Goal: Task Accomplishment & Management: Manage account settings

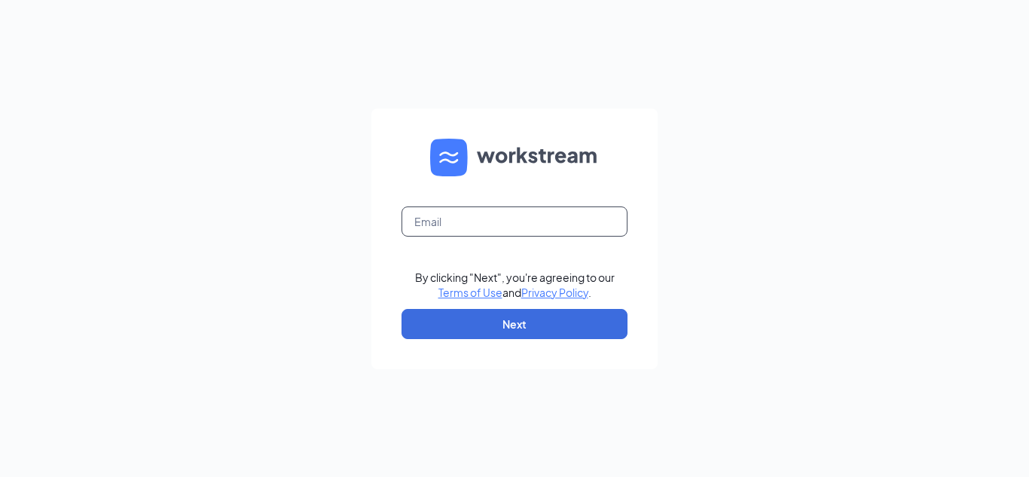
click at [465, 215] on input "text" at bounding box center [514, 221] width 226 height 30
type input "[PERSON_NAME][EMAIL_ADDRESS][DOMAIN_NAME]"
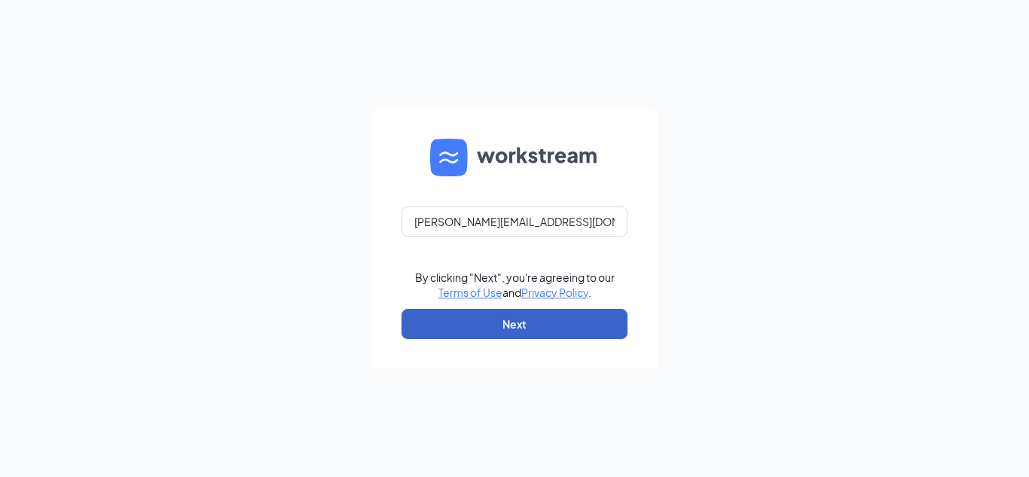
click at [553, 316] on button "Next" at bounding box center [514, 324] width 226 height 30
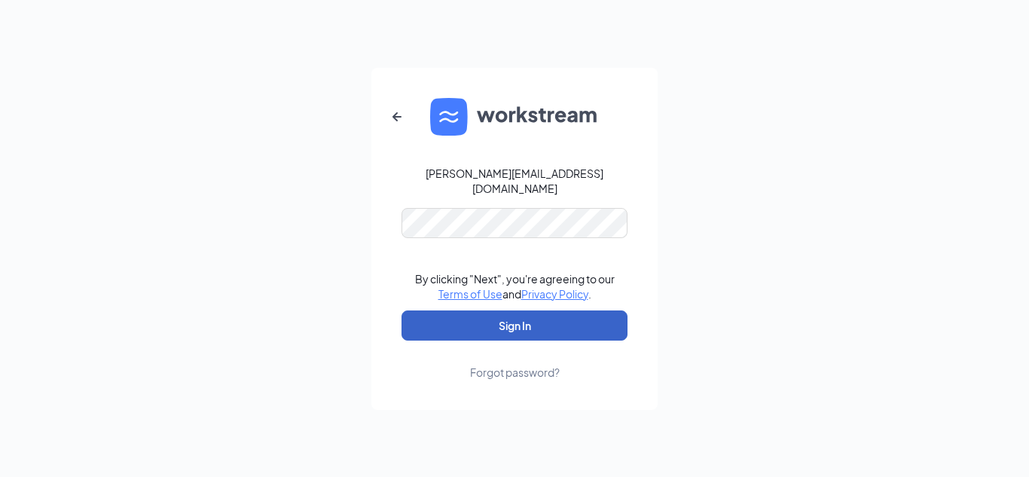
click at [522, 325] on button "Sign In" at bounding box center [514, 325] width 226 height 30
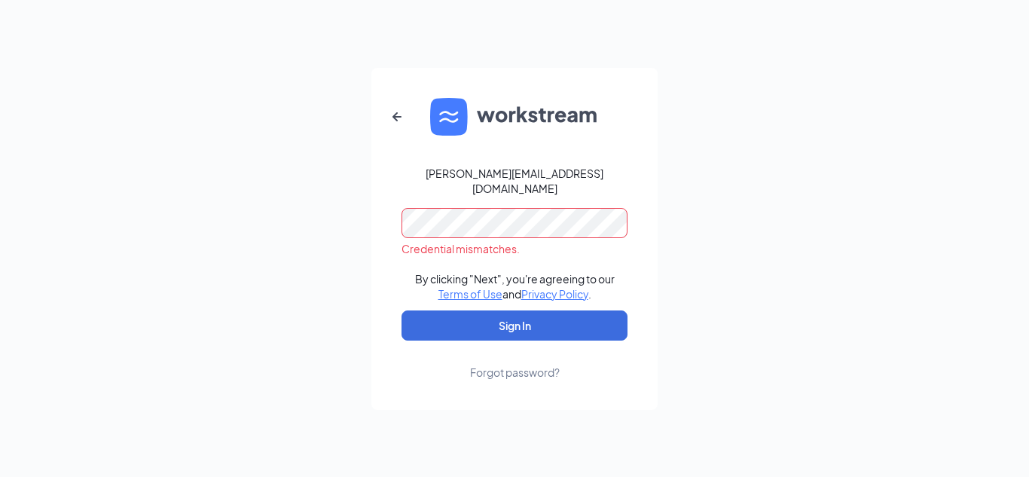
click at [425, 232] on div "Credential mismatches." at bounding box center [514, 232] width 226 height 48
click at [401, 310] on button "Sign In" at bounding box center [514, 325] width 226 height 30
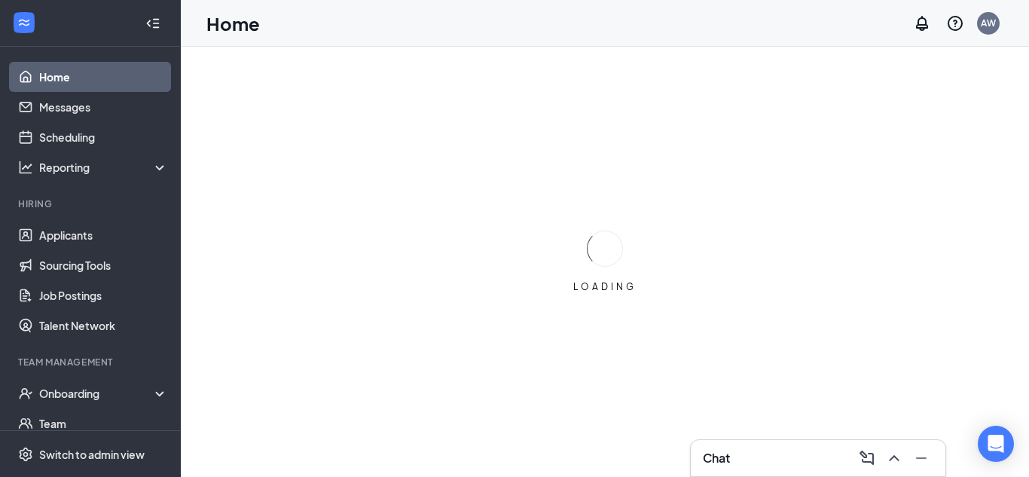
click at [751, 468] on div "Chat" at bounding box center [818, 458] width 230 height 24
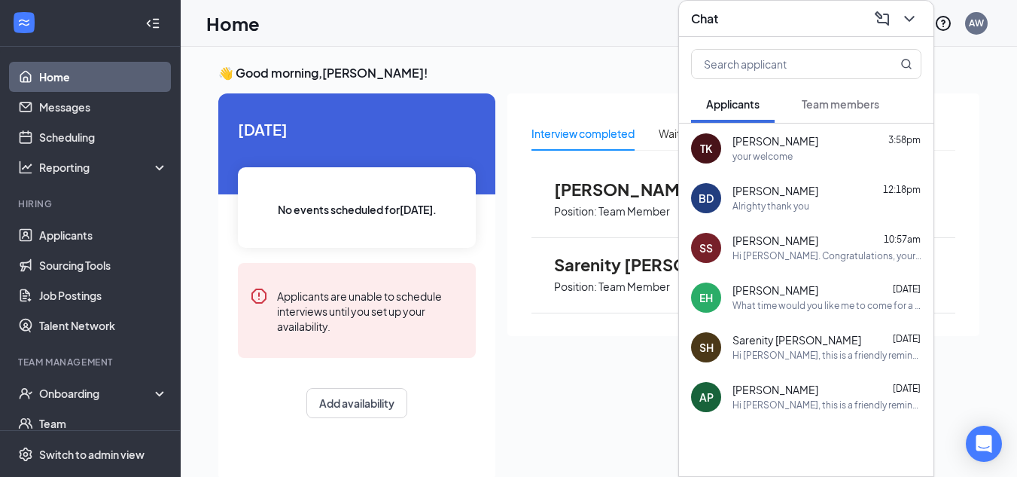
drag, startPoint x: 906, startPoint y: 27, endPoint x: 828, endPoint y: 165, distance: 158.5
click at [906, 26] on icon "ChevronDown" at bounding box center [910, 19] width 18 height 18
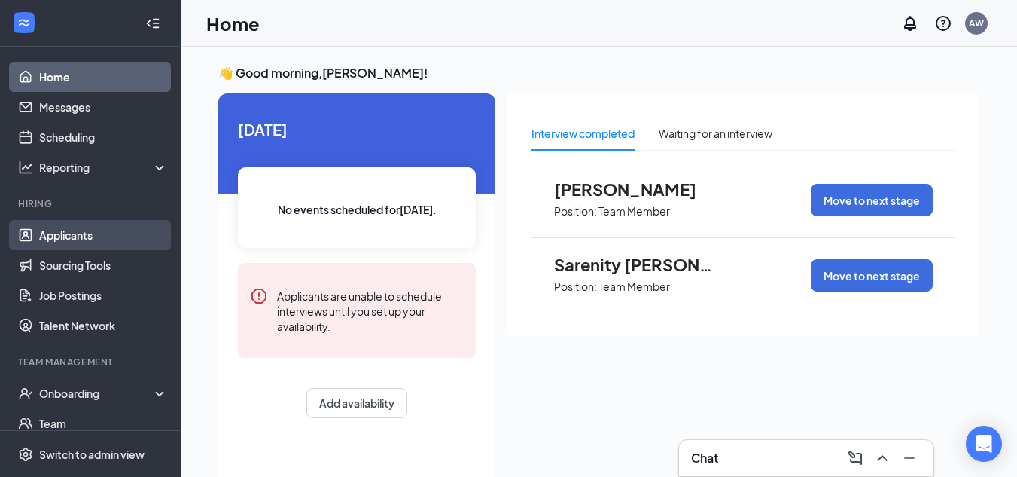
click at [54, 227] on link "Applicants" at bounding box center [103, 235] width 129 height 30
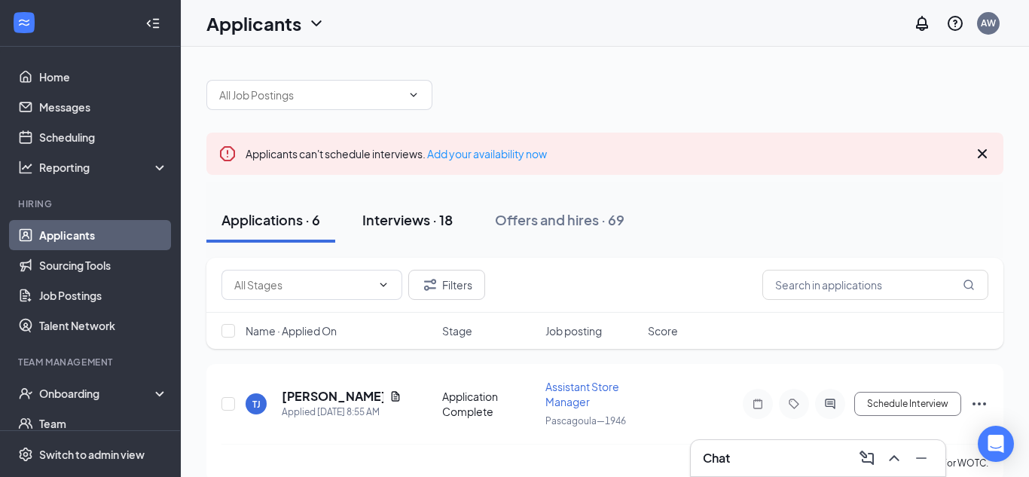
click at [441, 215] on div "Interviews · 18" at bounding box center [407, 219] width 90 height 19
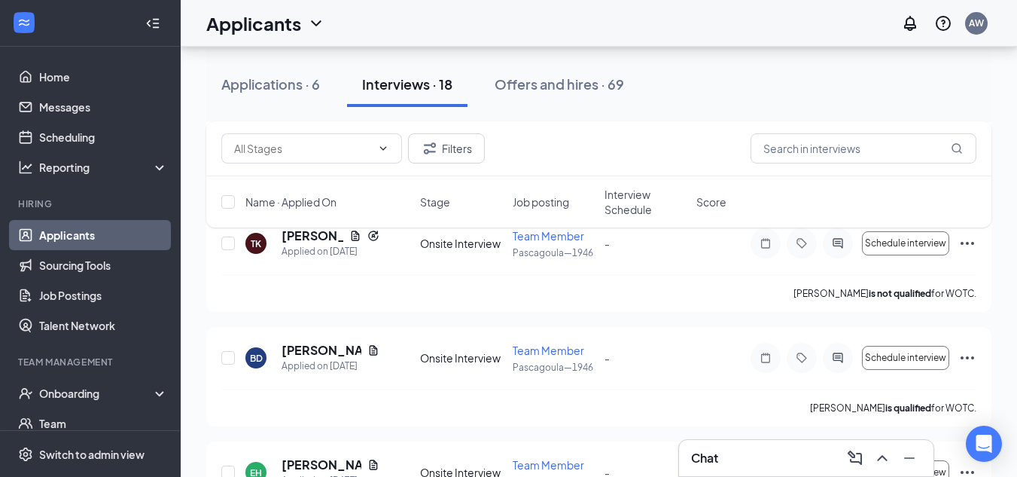
scroll to position [828, 0]
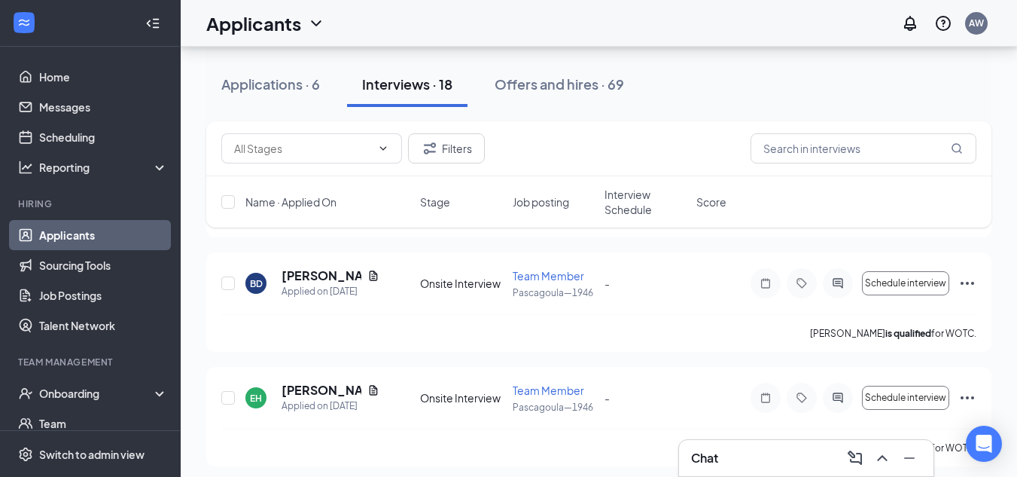
click at [781, 462] on div "Chat" at bounding box center [806, 458] width 230 height 24
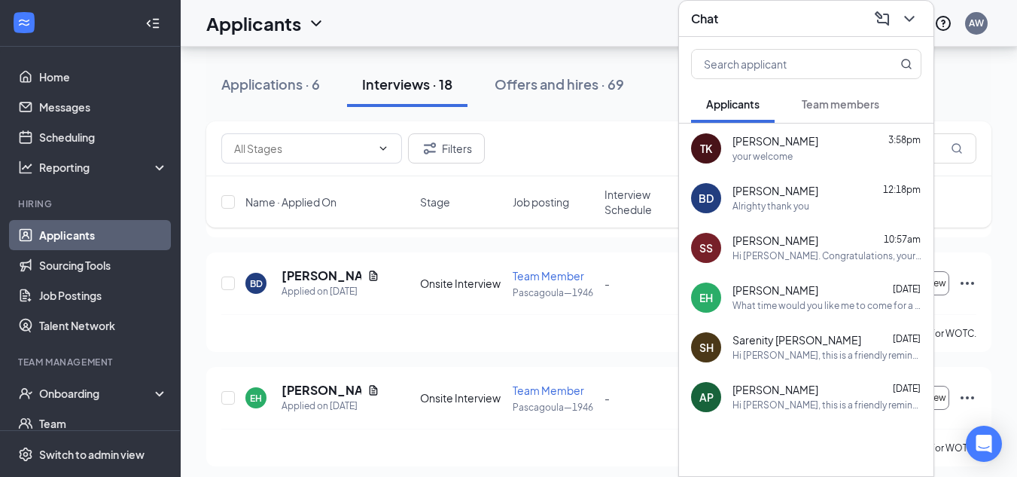
click at [814, 193] on div "[PERSON_NAME] 12:18pm" at bounding box center [827, 191] width 189 height 15
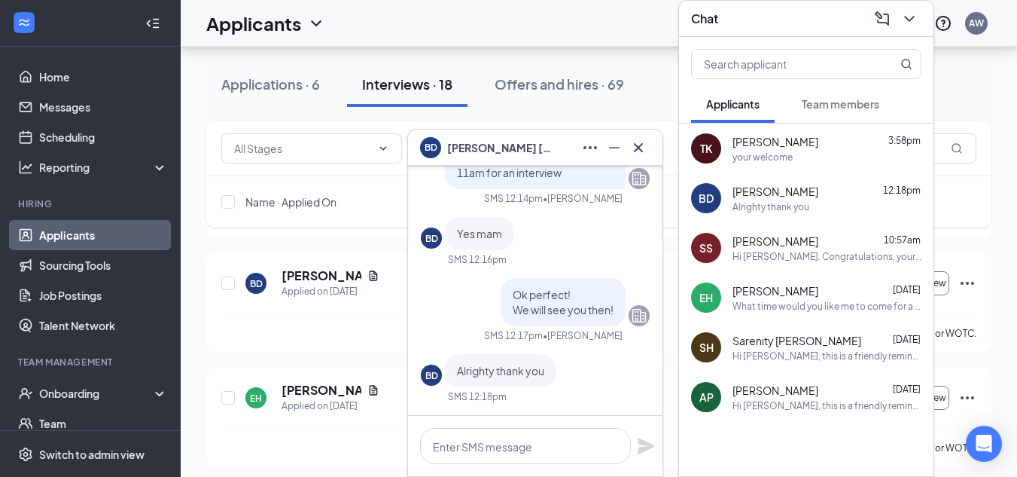
scroll to position [-75, 0]
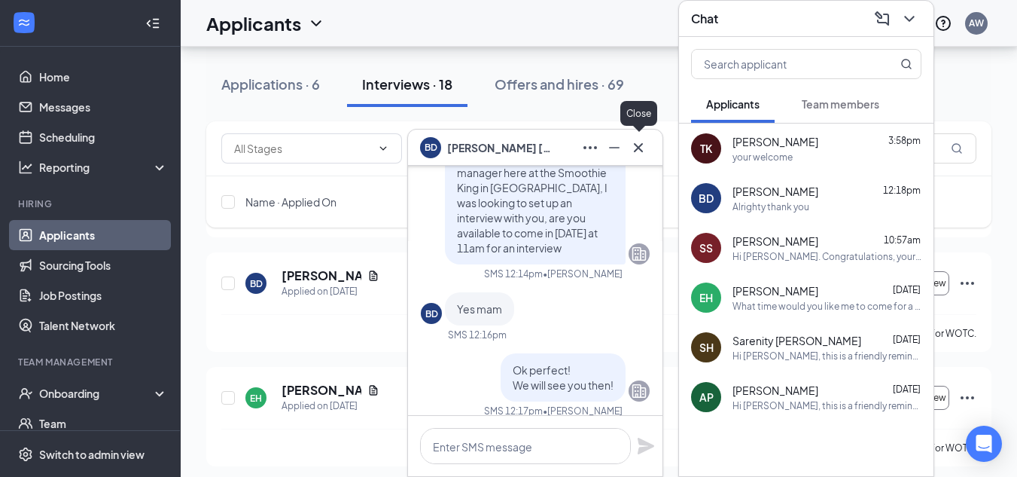
click at [633, 154] on icon "Cross" at bounding box center [639, 148] width 18 height 18
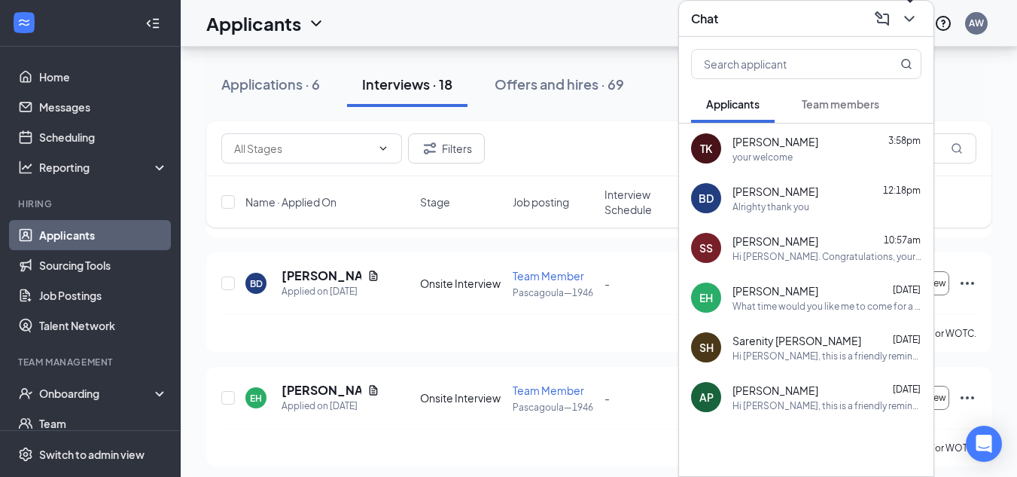
click at [899, 14] on button at bounding box center [910, 19] width 24 height 24
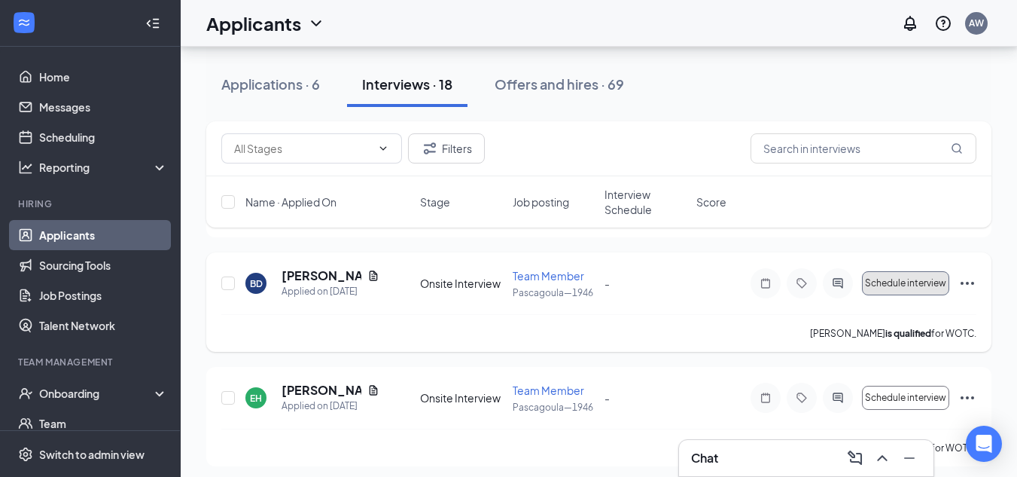
click at [901, 295] on button "Schedule interview" at bounding box center [905, 283] width 87 height 24
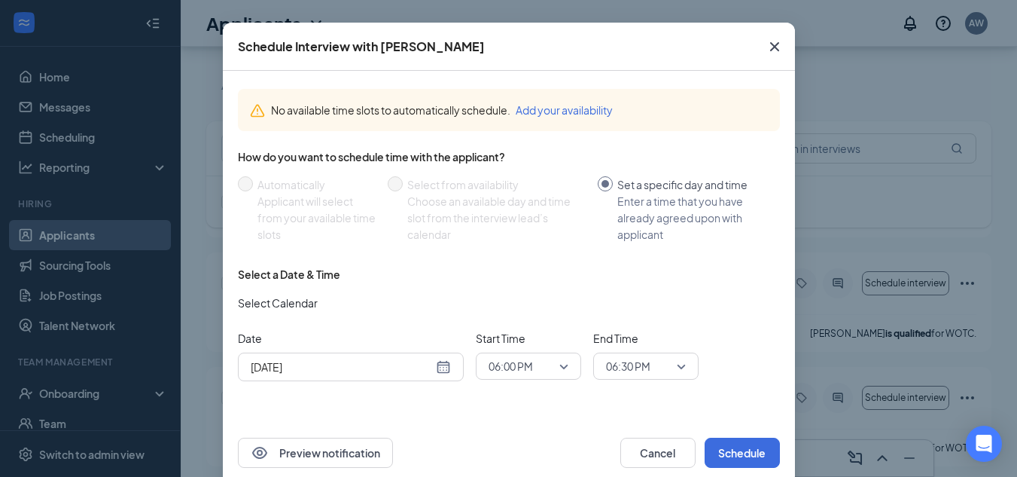
scroll to position [75, 0]
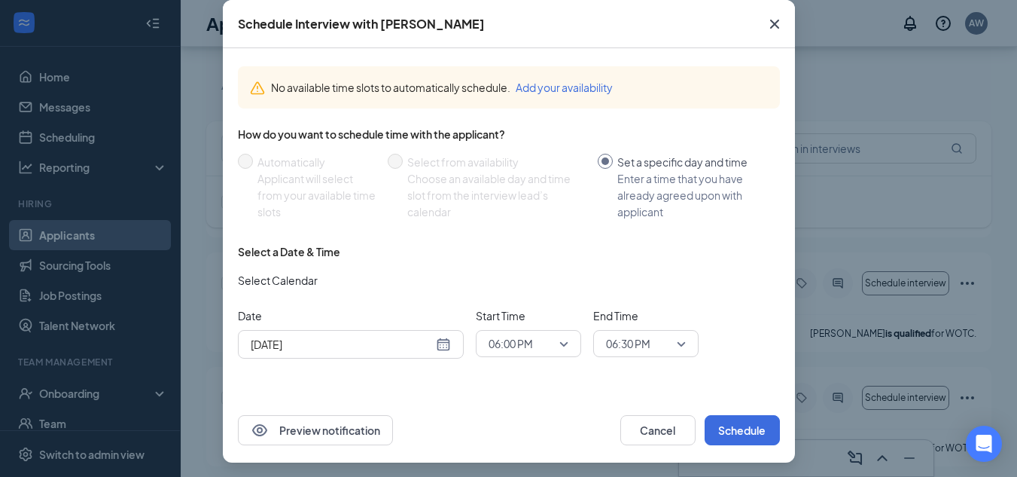
click at [548, 331] on input "search" at bounding box center [523, 344] width 77 height 26
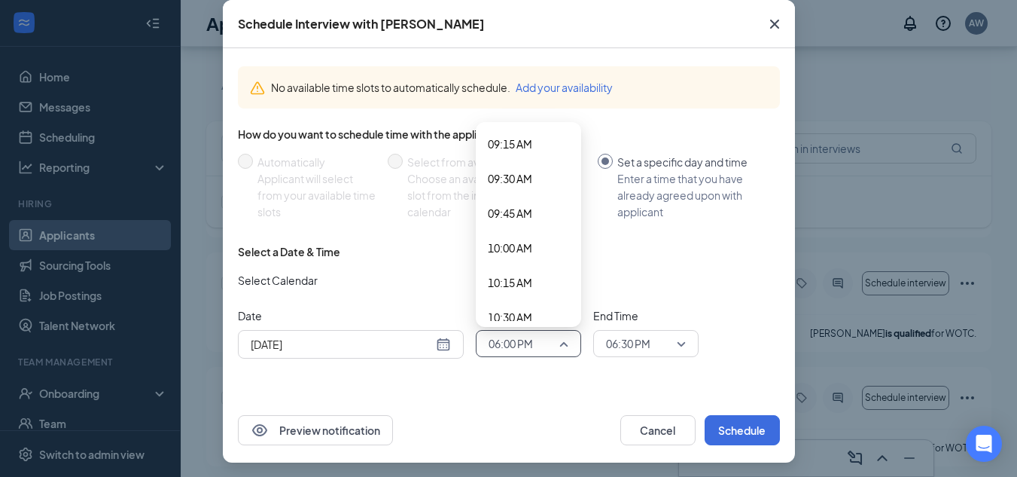
scroll to position [1358, 0]
click at [526, 309] on span "11:00 AM" at bounding box center [510, 311] width 44 height 17
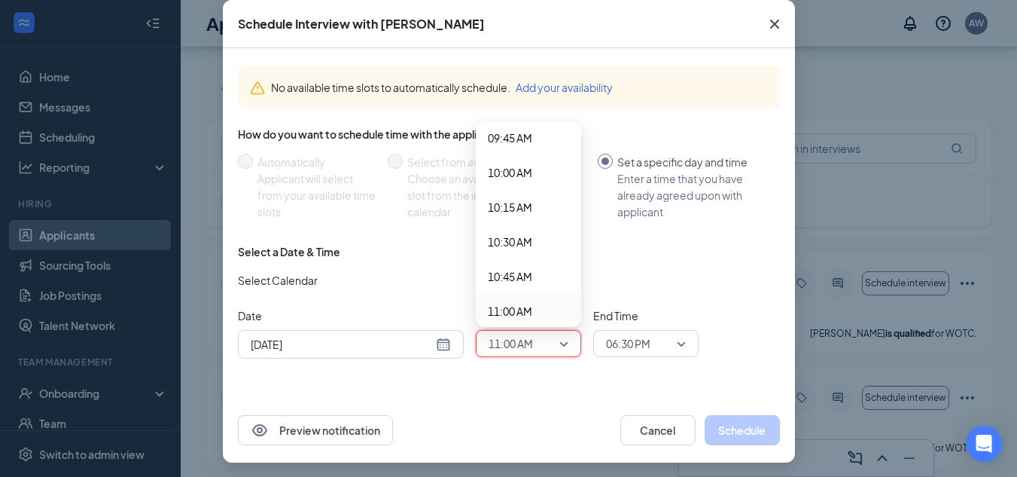
click at [634, 343] on span "06:30 PM" at bounding box center [628, 343] width 44 height 23
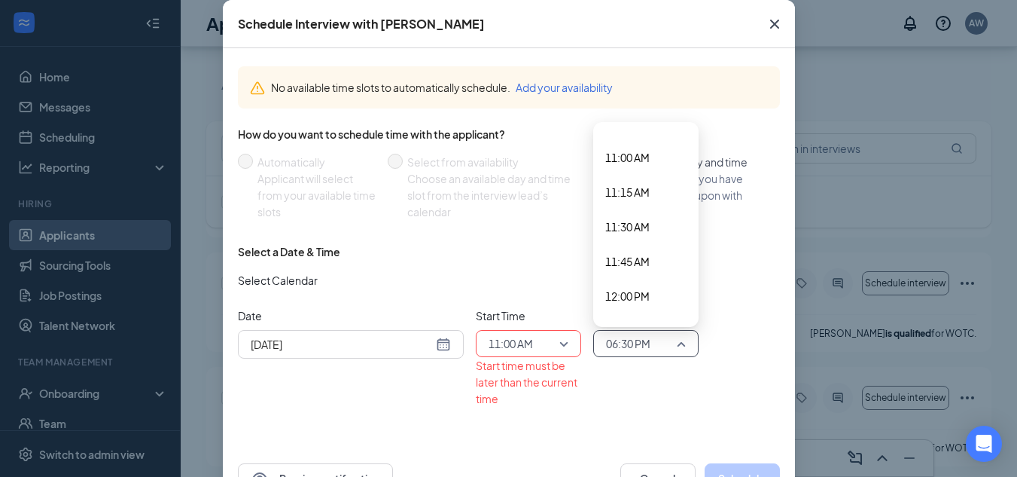
scroll to position [1503, 0]
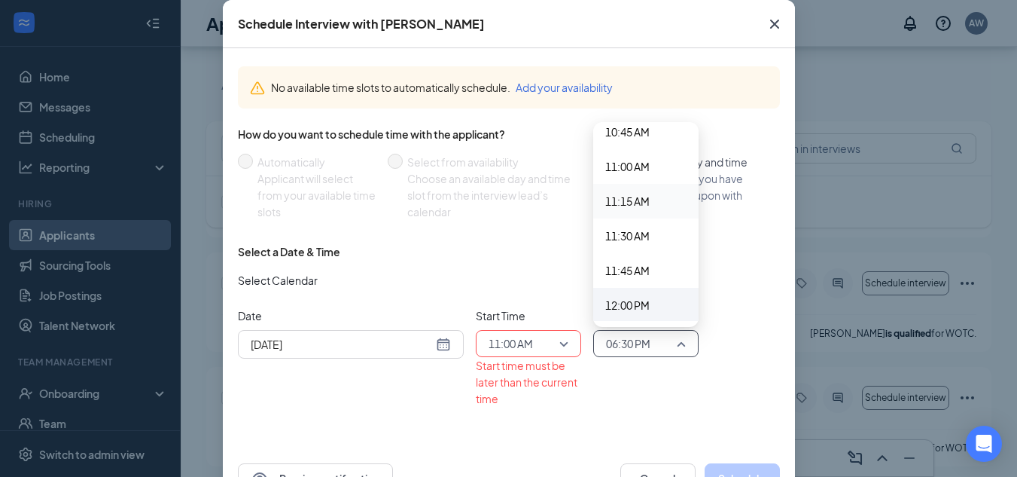
drag, startPoint x: 654, startPoint y: 206, endPoint x: 614, endPoint y: 293, distance: 95.0
click at [654, 206] on span "11:15 AM" at bounding box center [645, 201] width 81 height 17
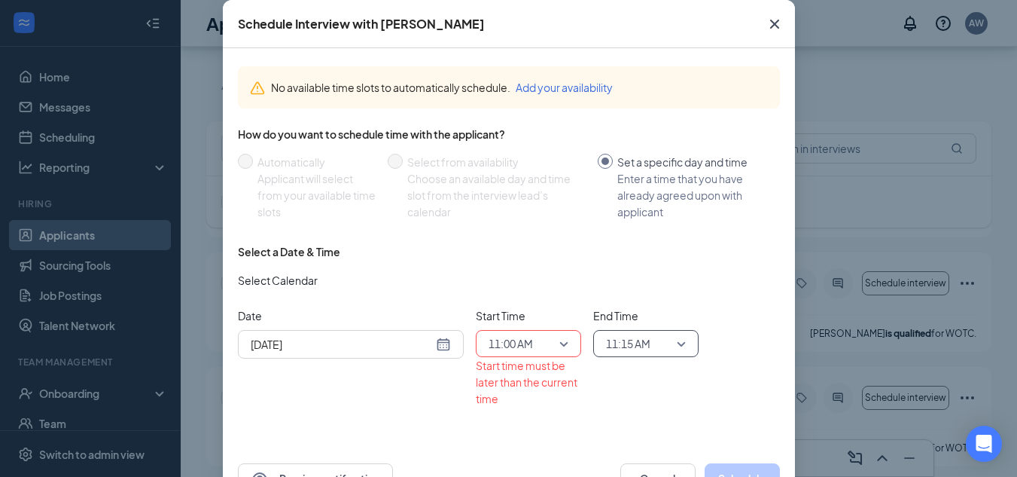
click at [363, 346] on input "[DATE]" at bounding box center [342, 344] width 182 height 17
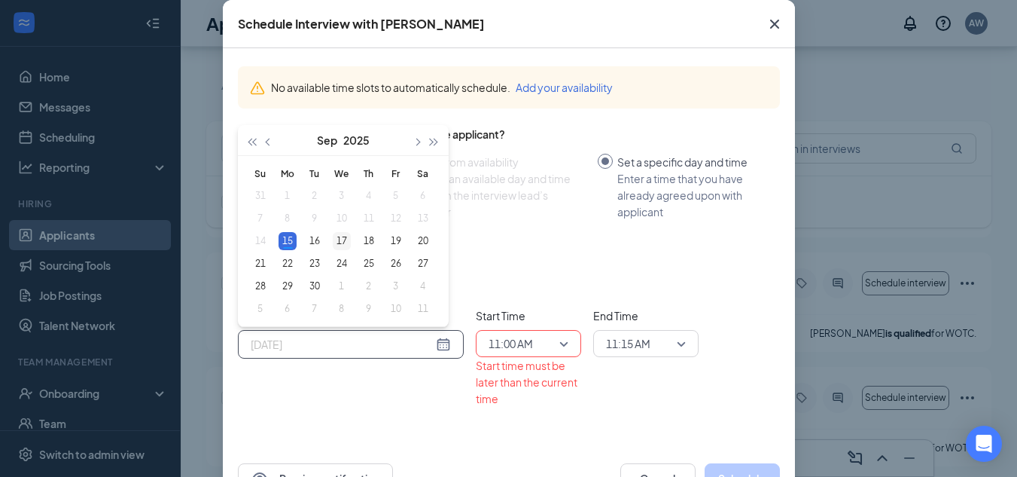
type input "[DATE]"
click at [341, 235] on div "17" at bounding box center [342, 241] width 18 height 18
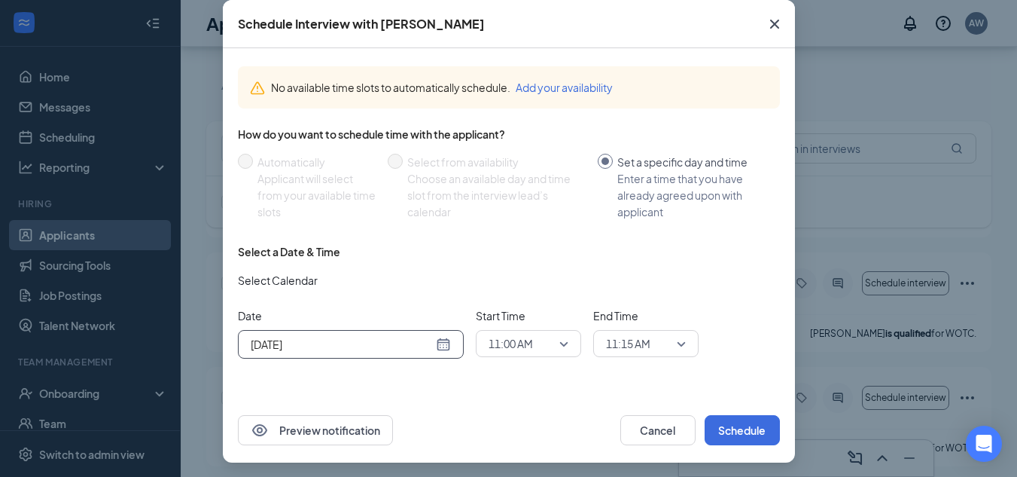
scroll to position [79, 0]
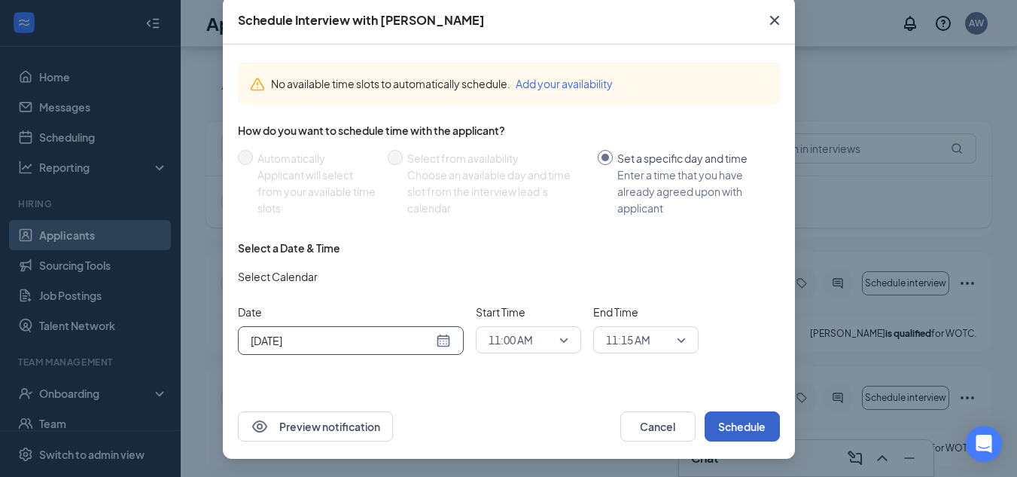
click at [743, 426] on button "Schedule" at bounding box center [742, 426] width 75 height 30
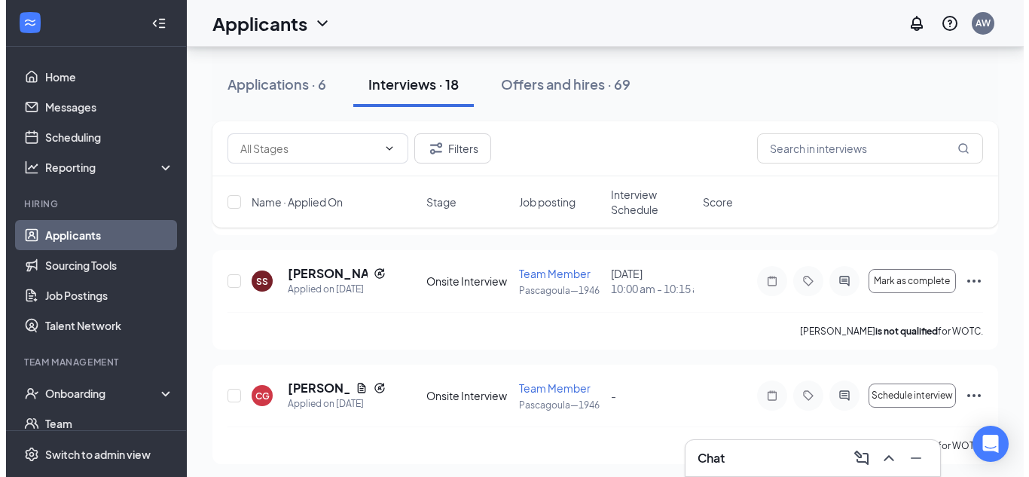
scroll to position [452, 0]
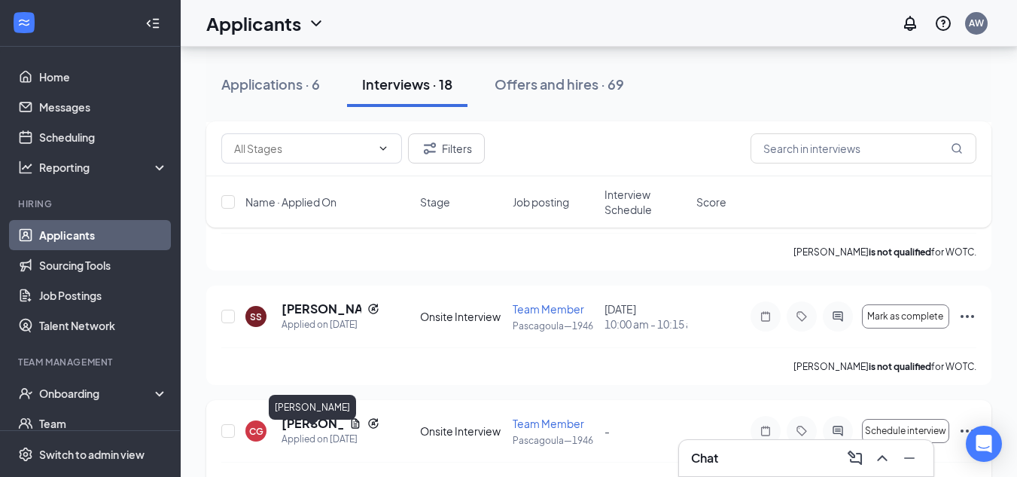
click at [310, 431] on h5 "[PERSON_NAME]" at bounding box center [313, 423] width 62 height 17
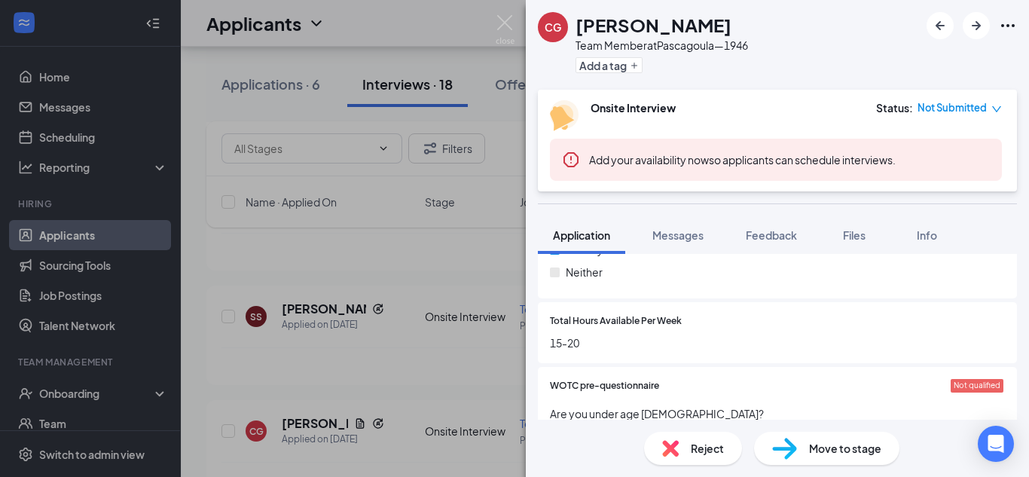
scroll to position [1130, 0]
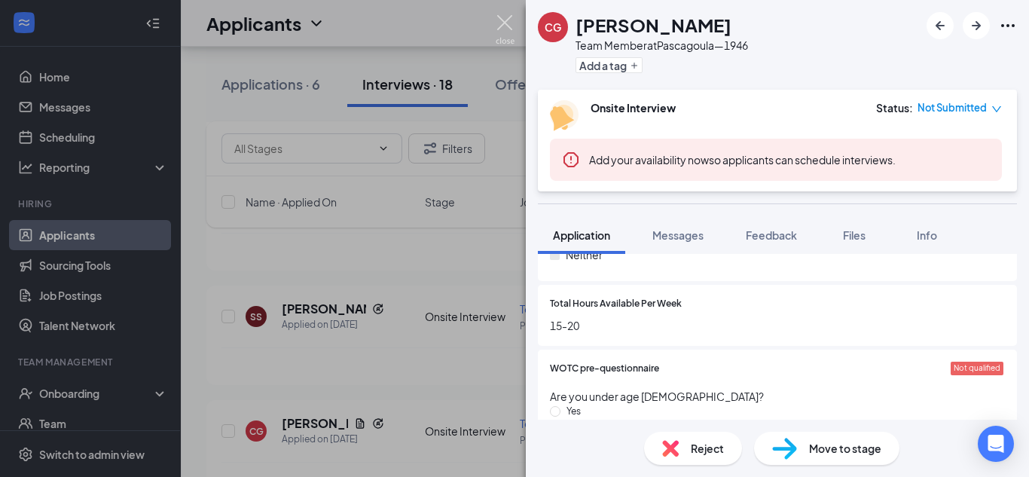
click at [511, 20] on img at bounding box center [504, 29] width 19 height 29
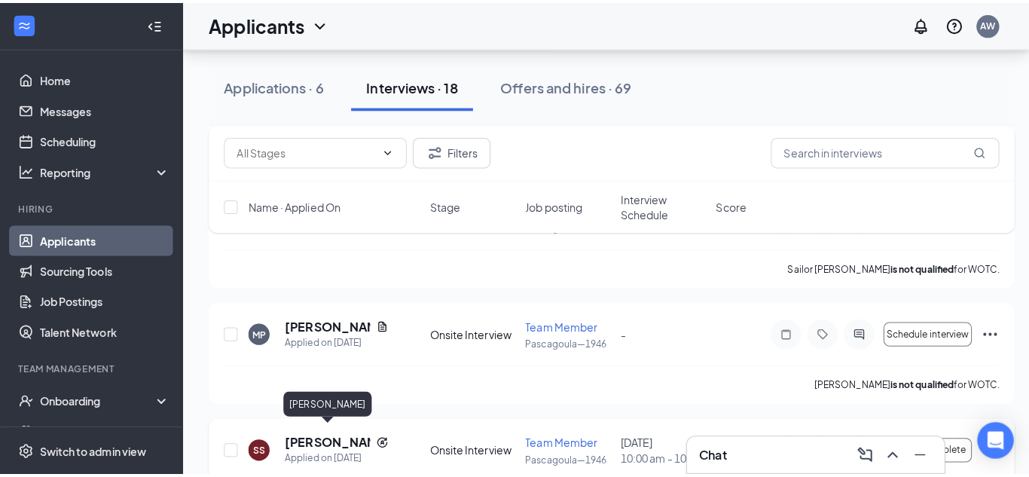
scroll to position [301, 0]
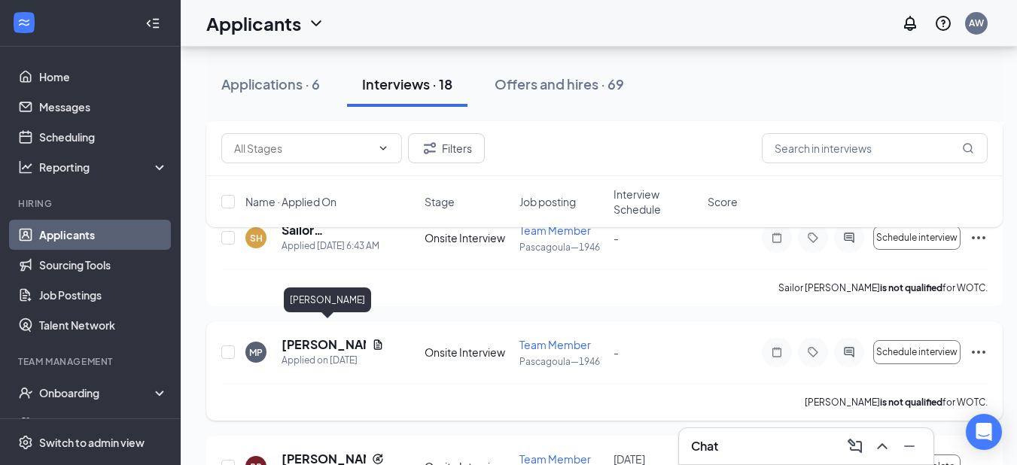
click at [333, 337] on h5 "[PERSON_NAME]" at bounding box center [324, 345] width 84 height 17
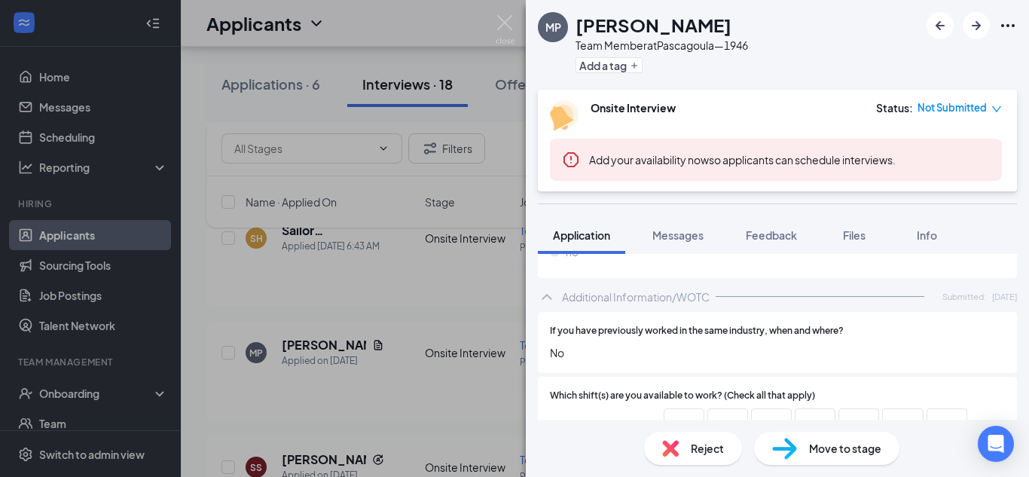
scroll to position [678, 0]
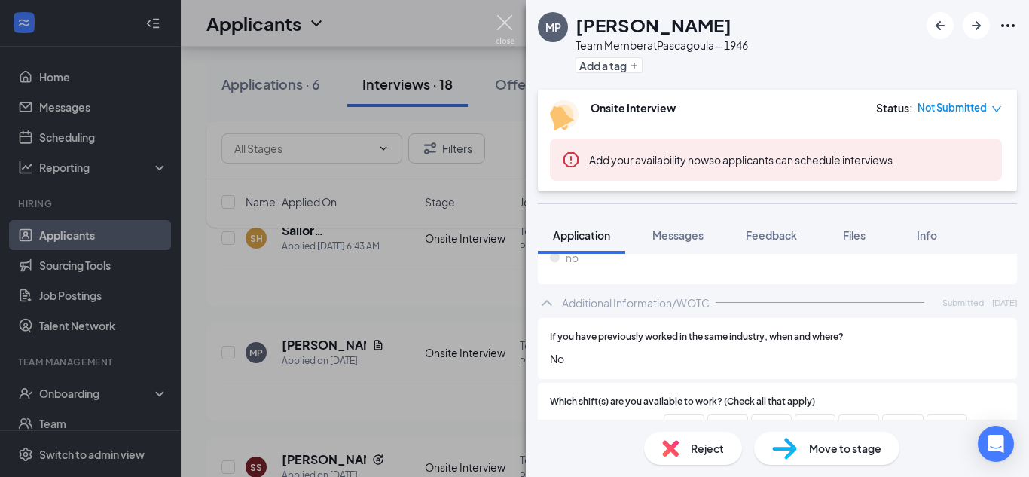
click at [495, 23] on img at bounding box center [504, 29] width 19 height 29
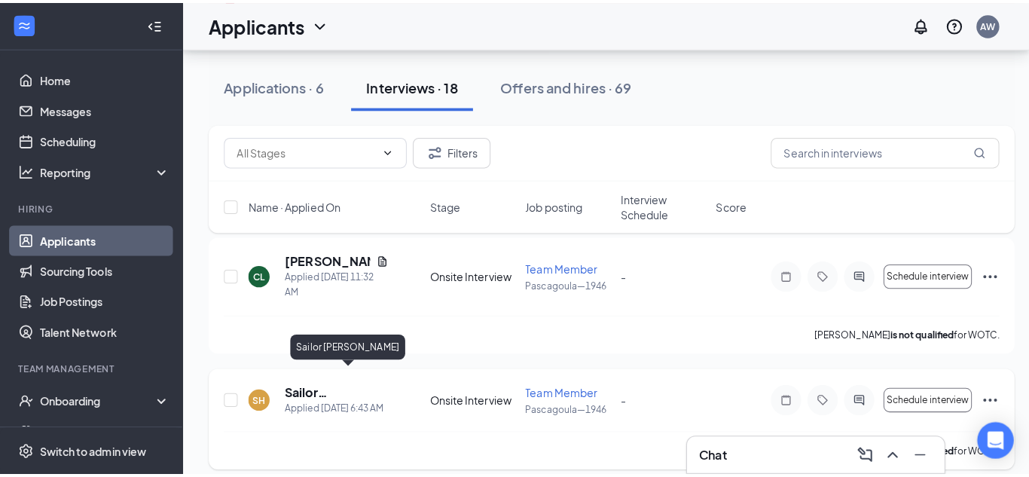
scroll to position [75, 0]
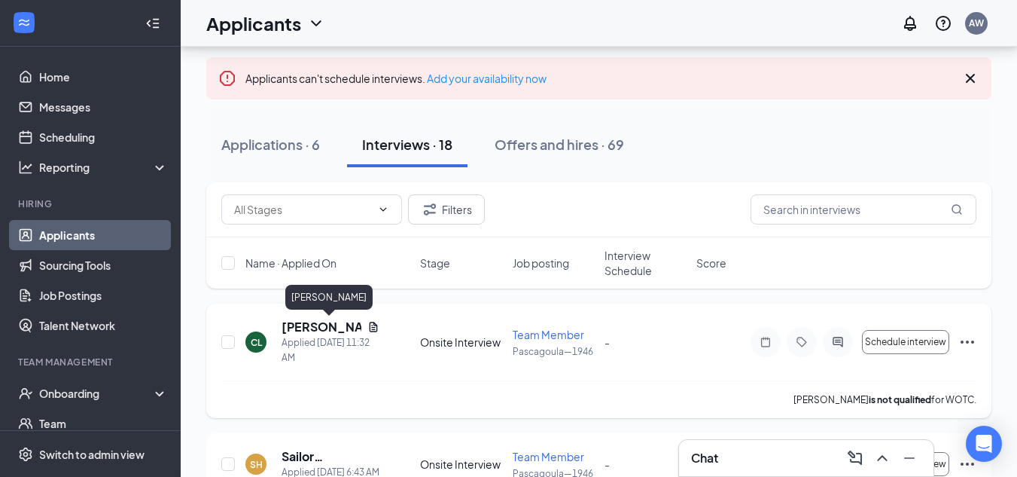
click at [323, 322] on h5 "[PERSON_NAME]" at bounding box center [322, 327] width 80 height 17
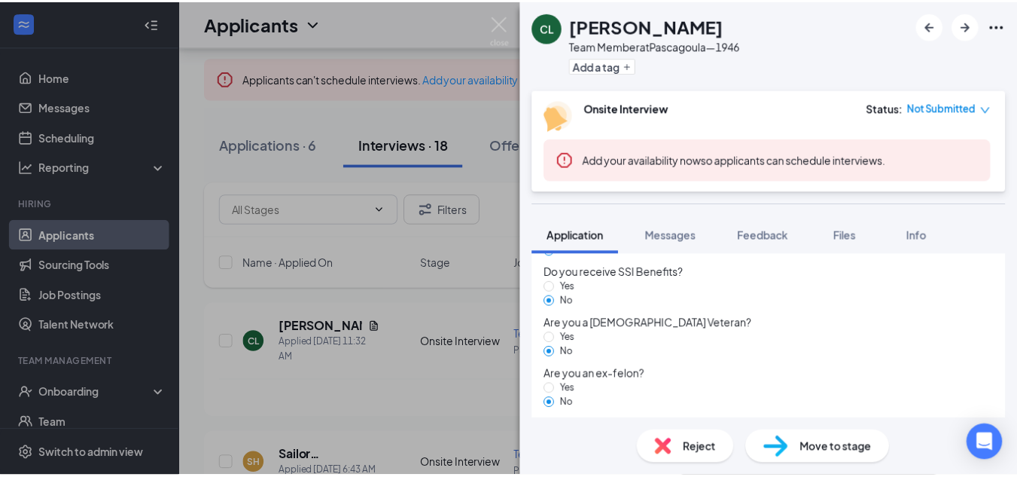
scroll to position [1413, 0]
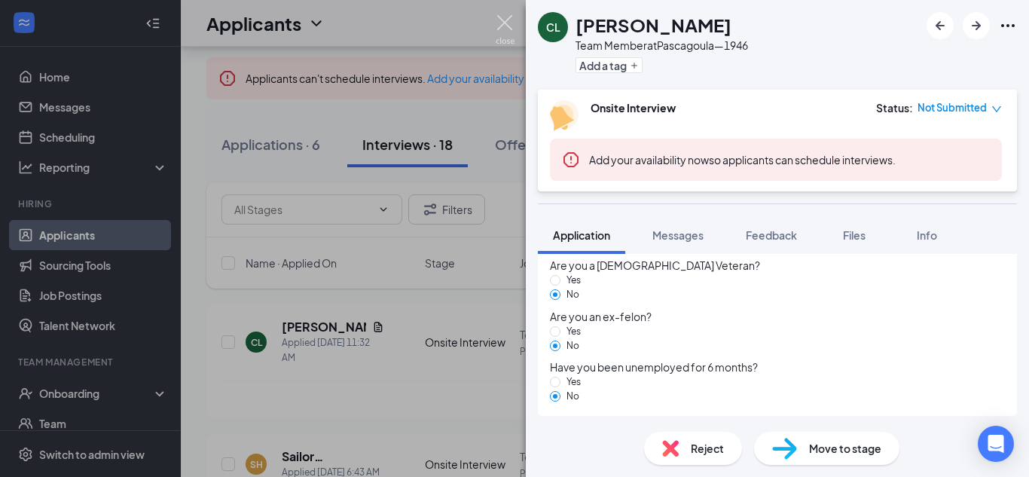
click at [511, 25] on img at bounding box center [504, 29] width 19 height 29
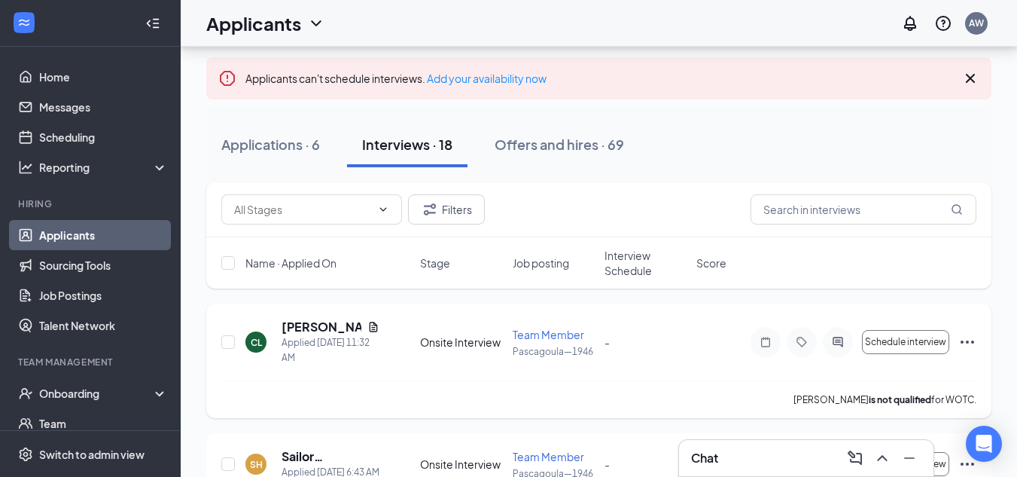
click at [377, 328] on icon "Document" at bounding box center [374, 327] width 8 height 10
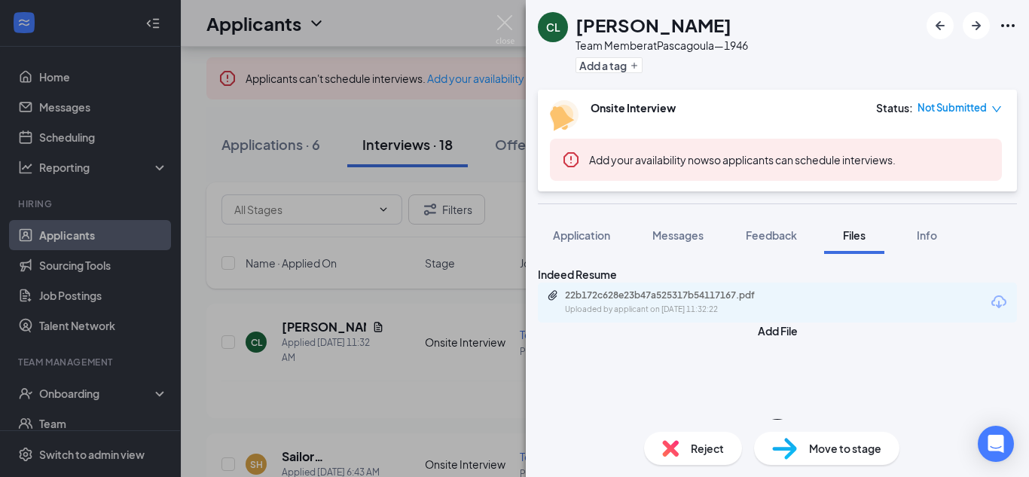
click at [619, 316] on div "Uploaded by applicant on [DATE] 11:32:22" at bounding box center [678, 309] width 226 height 12
click at [501, 20] on img at bounding box center [504, 29] width 19 height 29
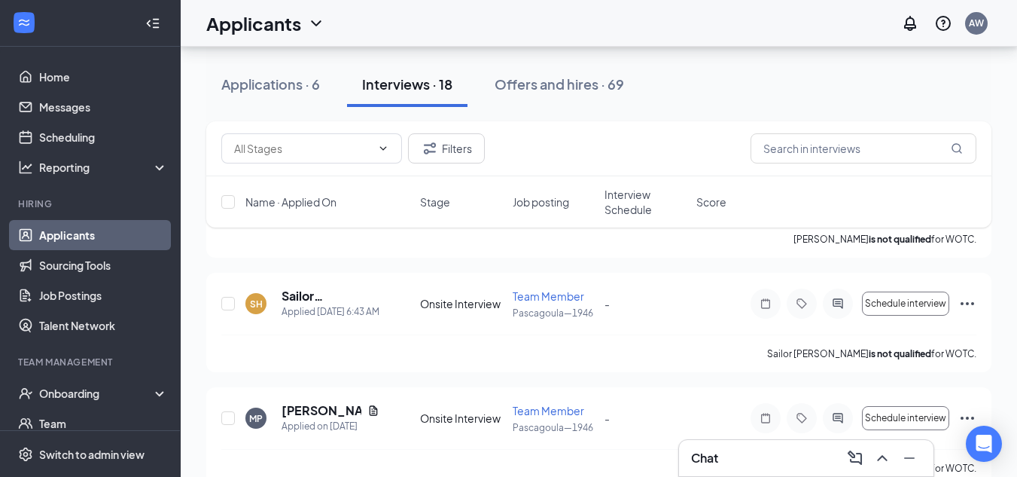
scroll to position [301, 0]
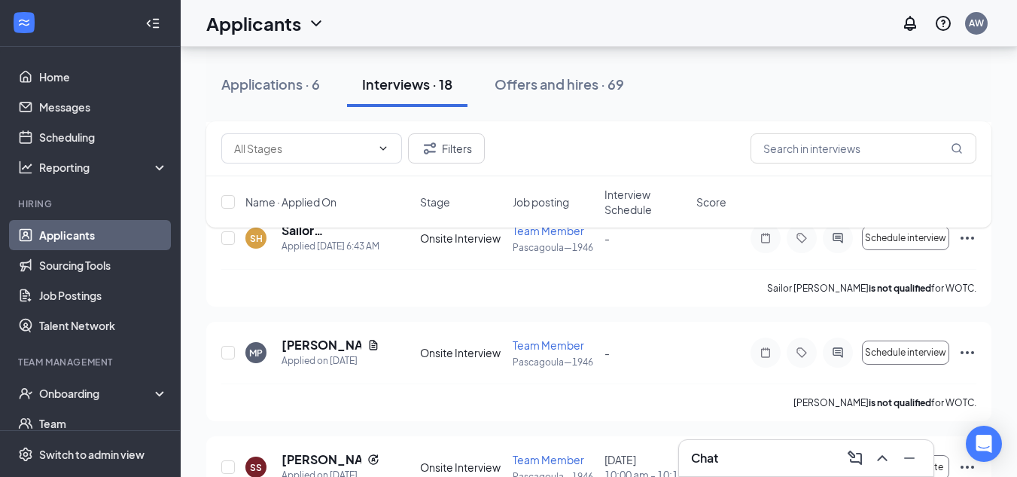
click at [340, 236] on div "Filters Name · Applied On Stage Job posting Interview Schedule Score" at bounding box center [598, 181] width 785 height 121
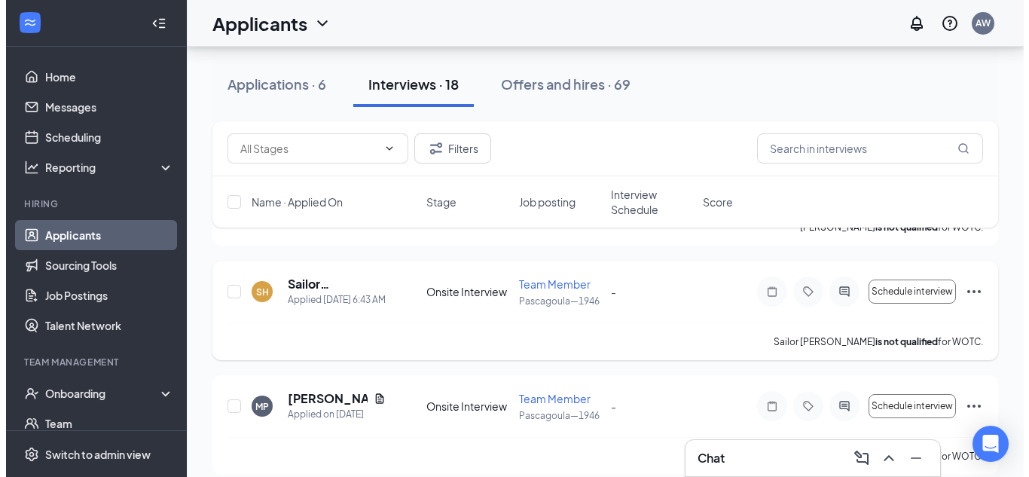
scroll to position [226, 0]
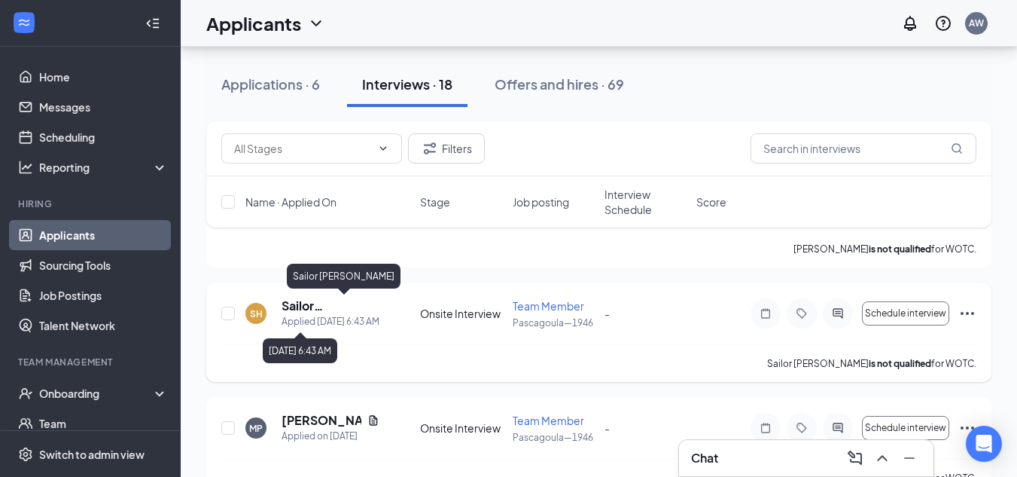
click at [330, 311] on h5 "Sailor [PERSON_NAME]" at bounding box center [331, 305] width 98 height 17
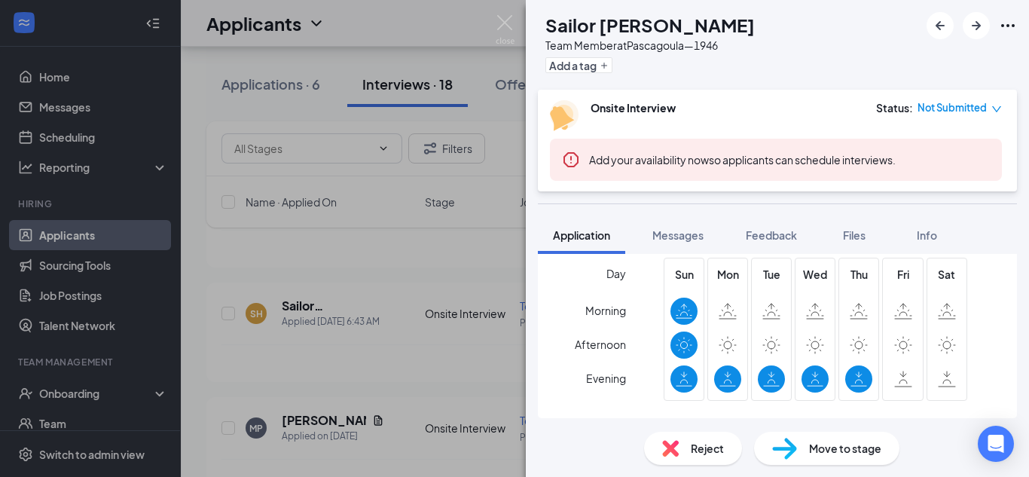
scroll to position [828, 0]
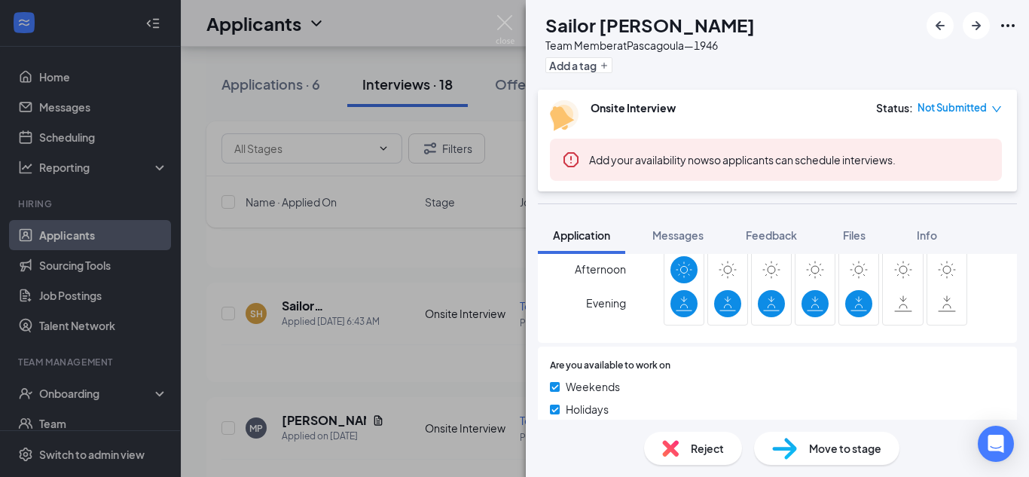
click at [506, 3] on div "SH Sailor [PERSON_NAME] Team Member at [GEOGRAPHIC_DATA]—1946 Add a tag Onsite …" at bounding box center [514, 238] width 1029 height 477
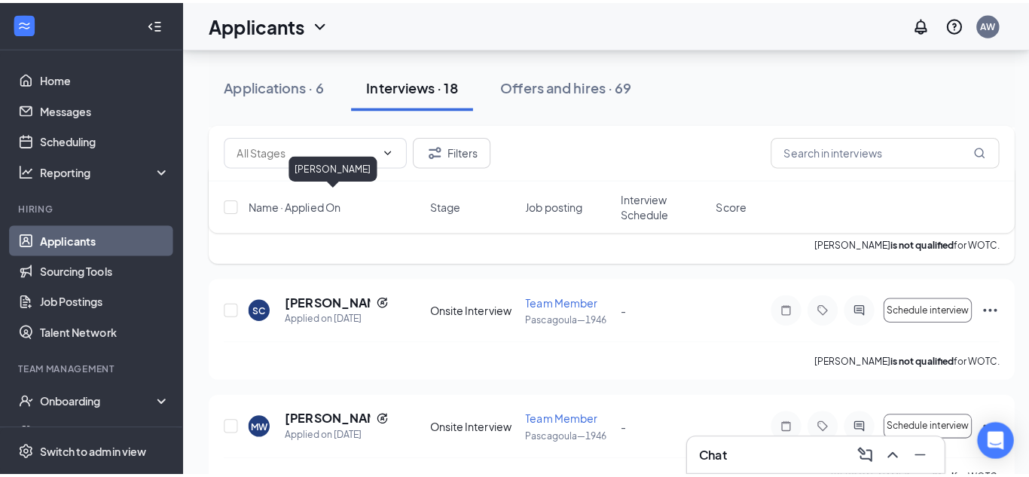
scroll to position [1054, 0]
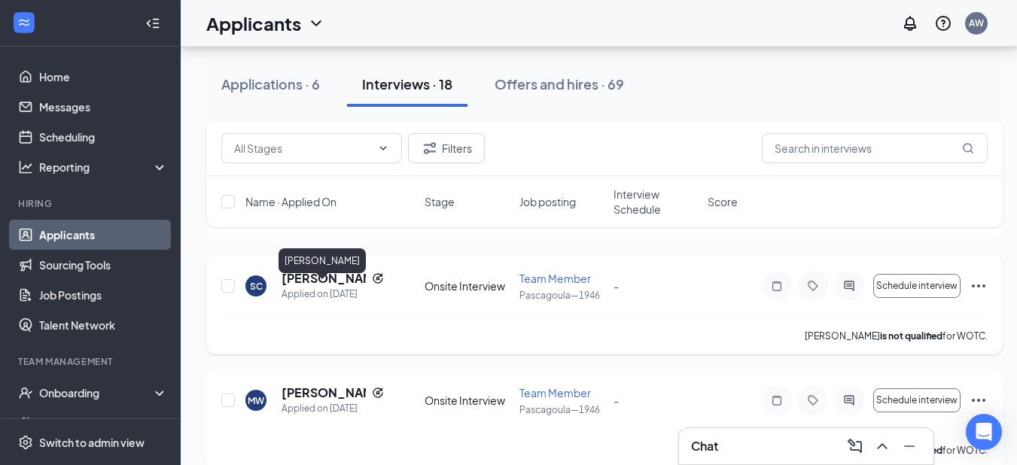
click at [319, 287] on h5 "[PERSON_NAME]" at bounding box center [324, 278] width 84 height 17
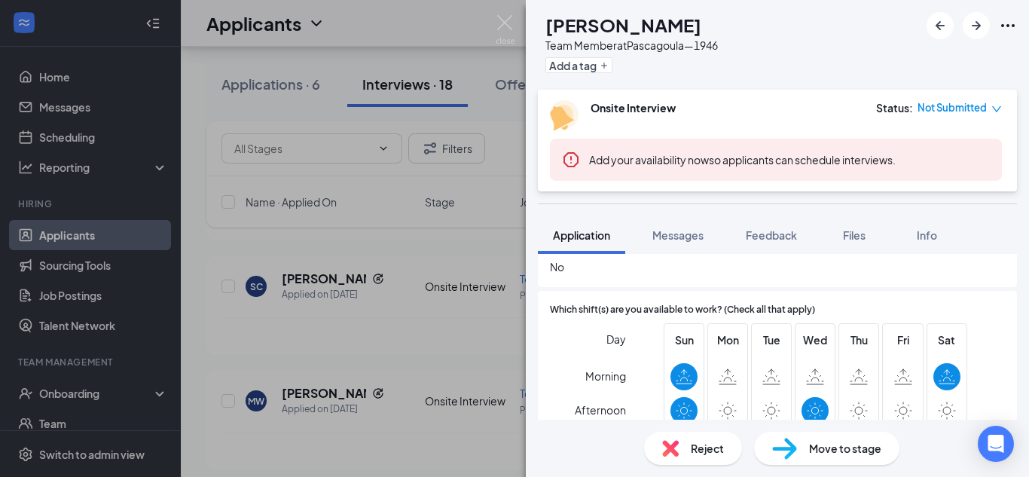
scroll to position [753, 0]
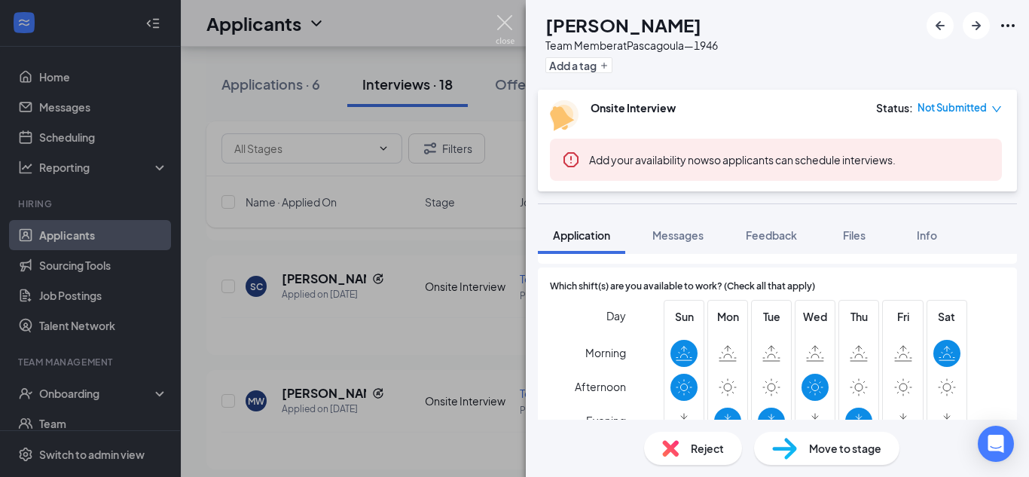
click at [510, 28] on img at bounding box center [504, 29] width 19 height 29
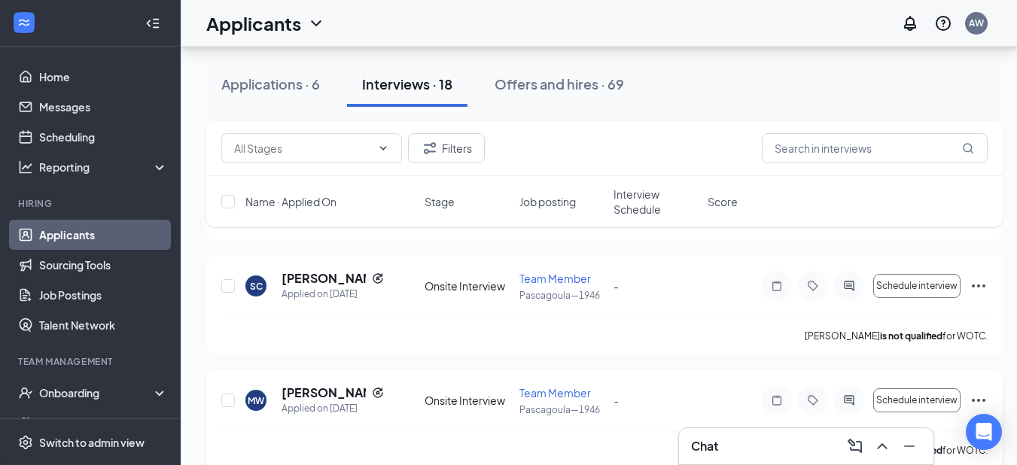
click at [300, 401] on h5 "[PERSON_NAME]" at bounding box center [324, 393] width 84 height 17
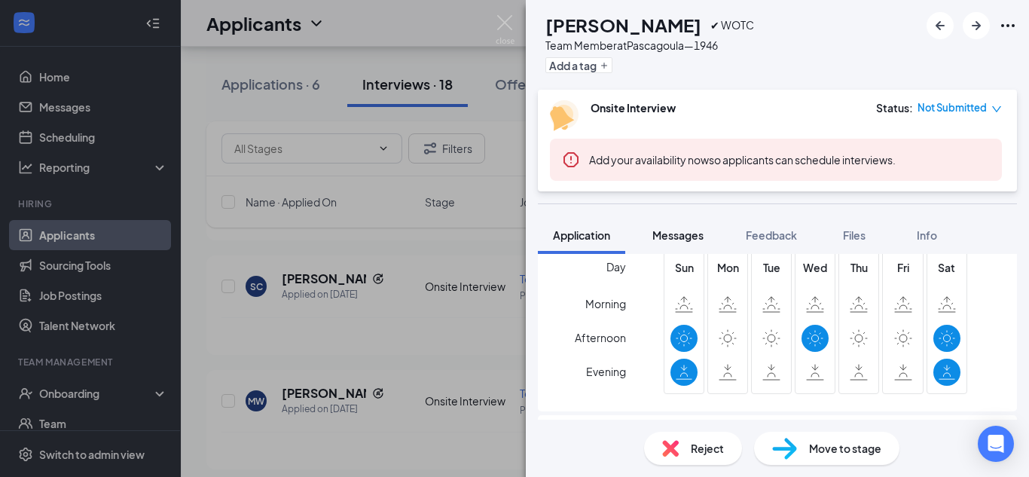
scroll to position [828, 0]
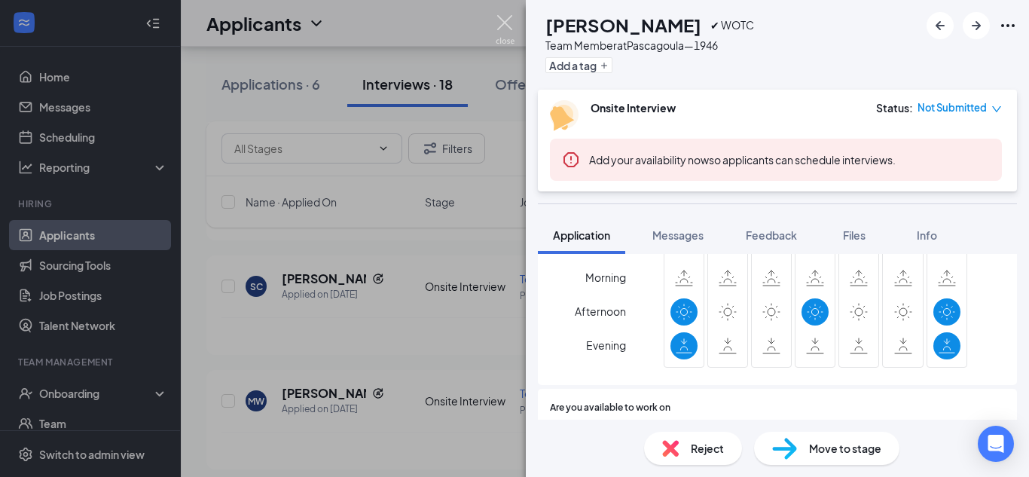
click at [508, 29] on img at bounding box center [504, 29] width 19 height 29
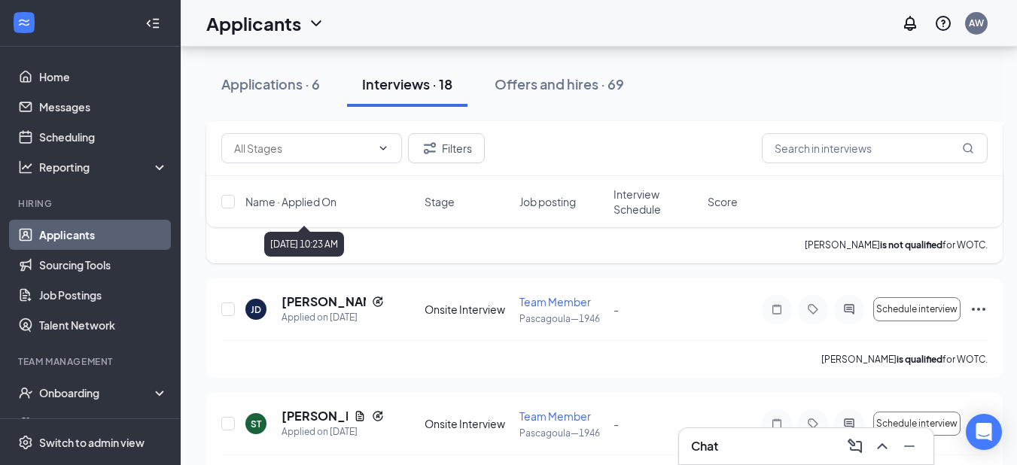
scroll to position [1506, 0]
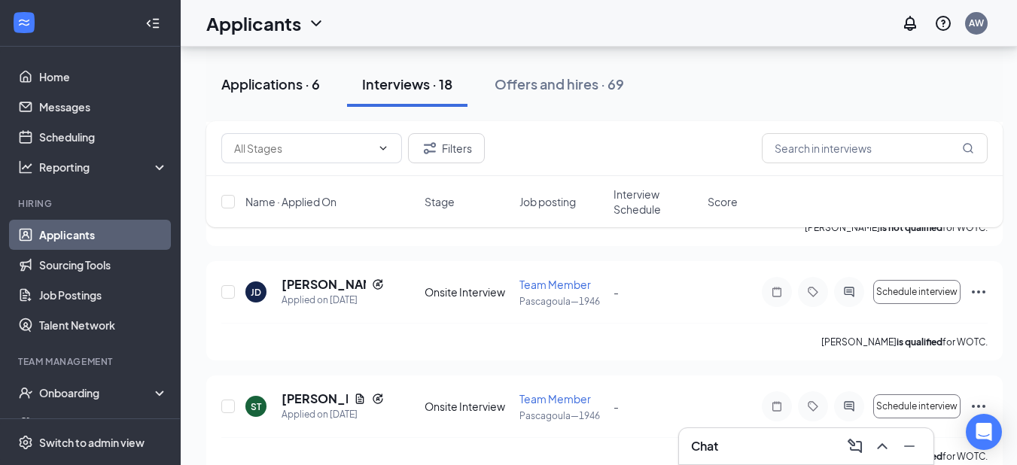
click at [271, 86] on div "Applications · 6" at bounding box center [270, 84] width 99 height 19
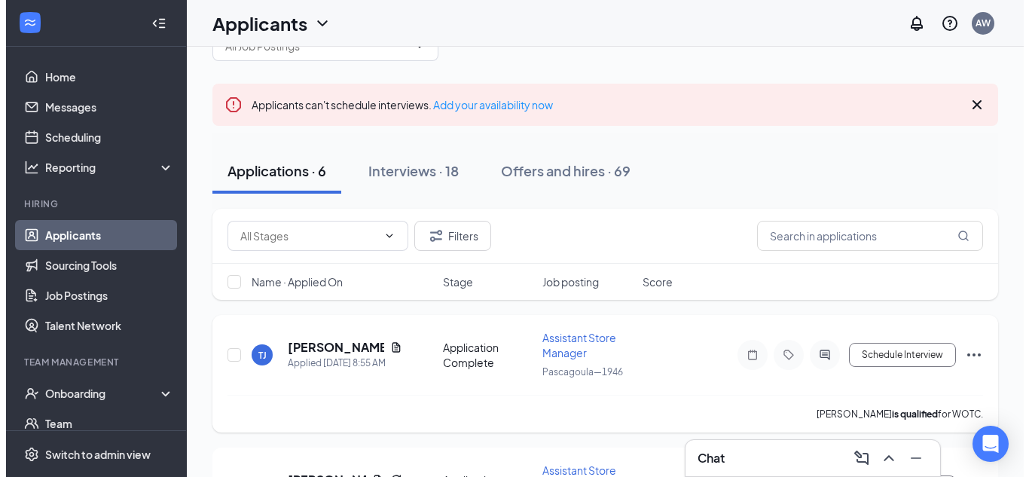
scroll to position [75, 0]
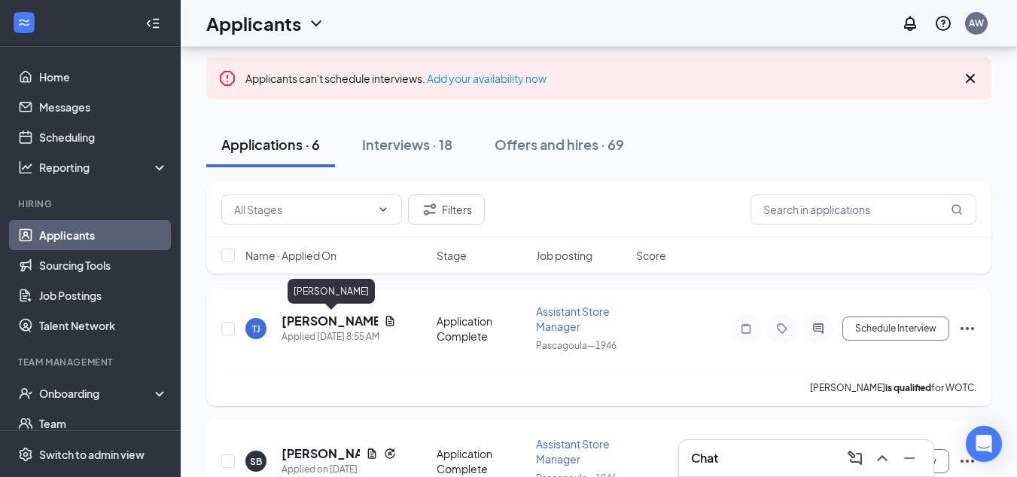
click at [312, 315] on h5 "[PERSON_NAME]" at bounding box center [330, 320] width 96 height 17
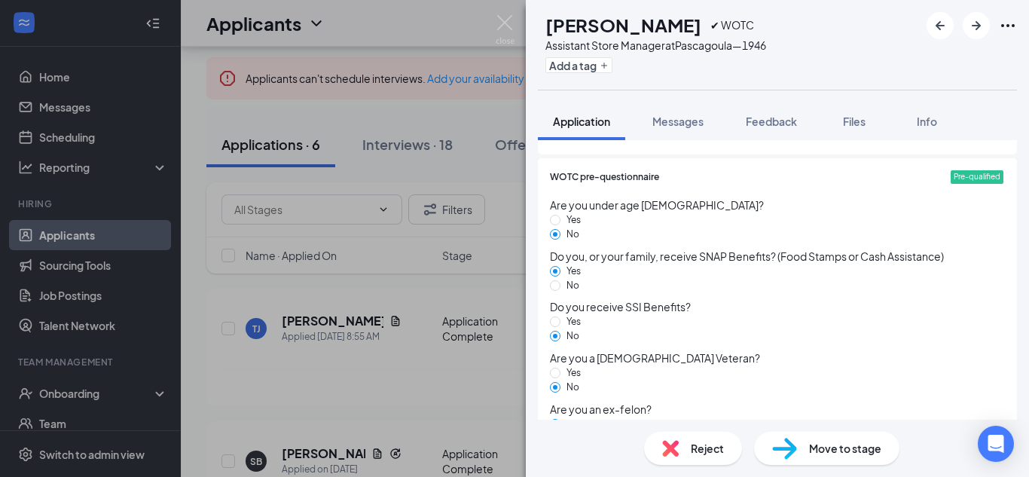
scroll to position [1054, 0]
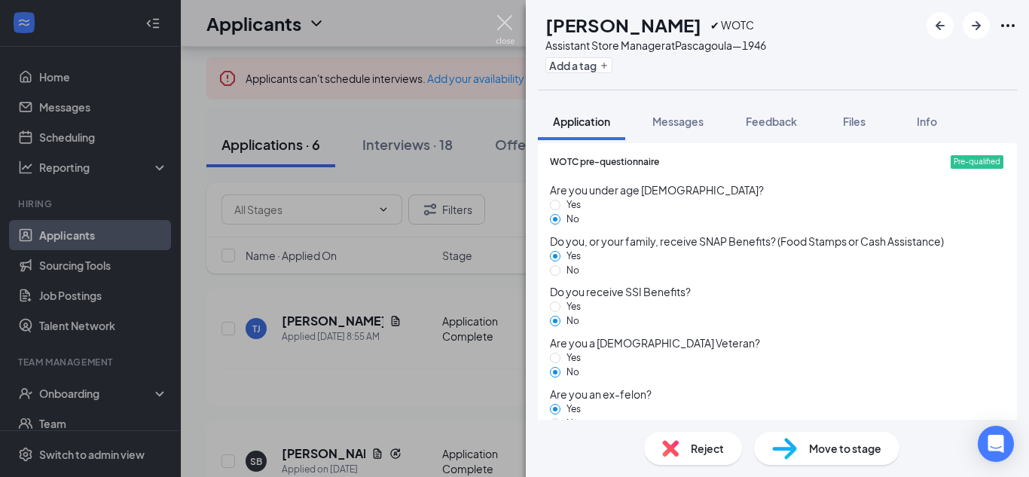
click at [504, 23] on img at bounding box center [504, 29] width 19 height 29
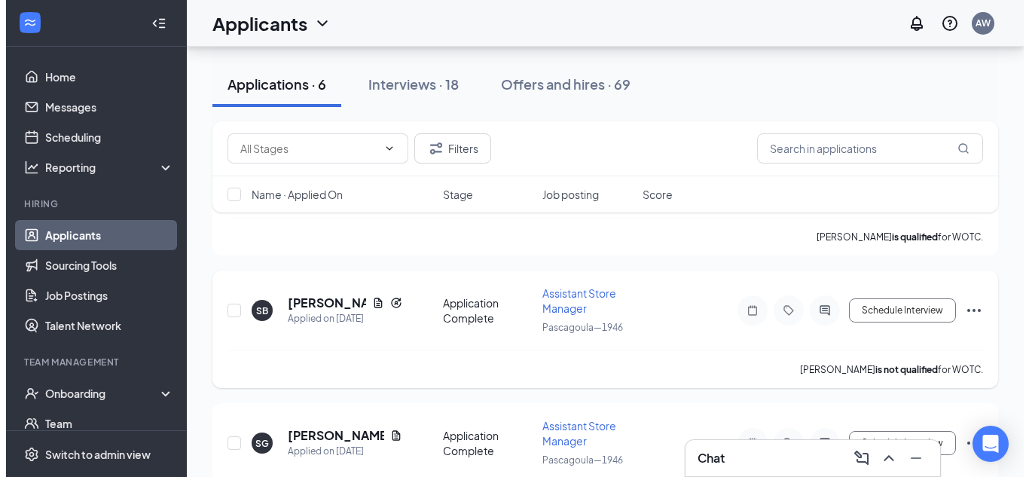
scroll to position [301, 0]
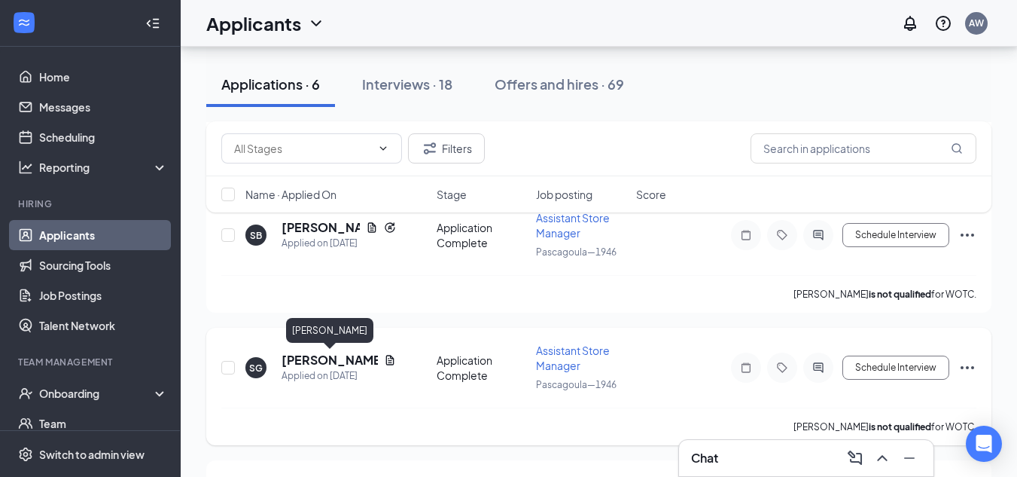
click at [330, 352] on h5 "[PERSON_NAME]" at bounding box center [330, 360] width 96 height 17
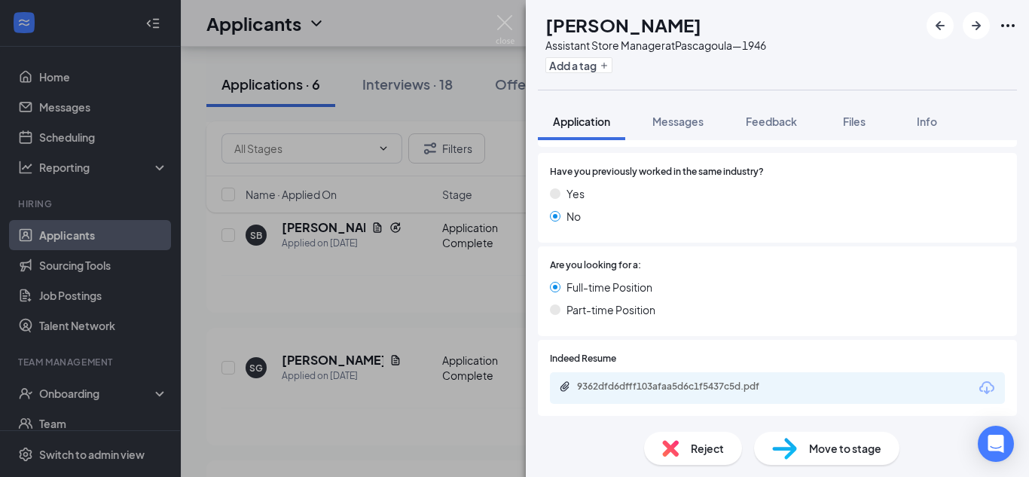
scroll to position [377, 0]
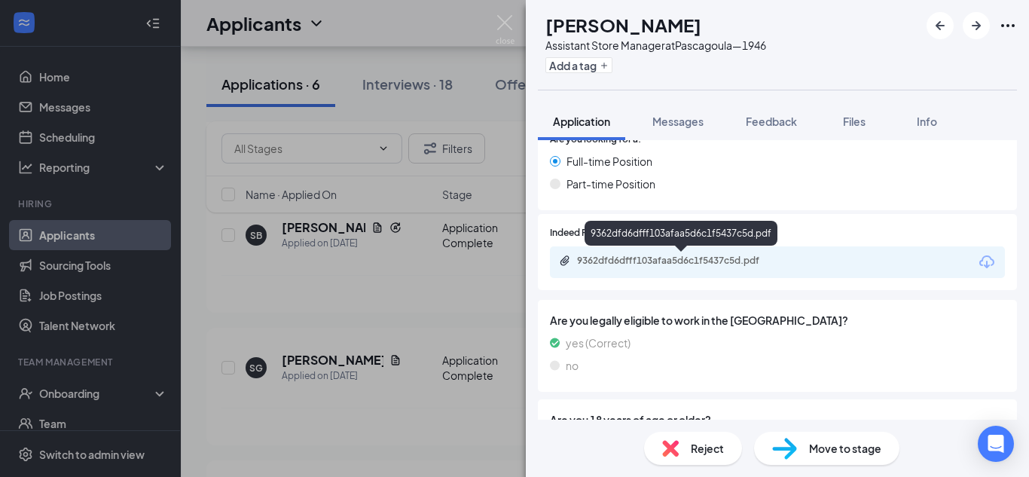
click at [686, 266] on div "9362dfd6dfff103afaa5d6c1f5437c5d.pdf" at bounding box center [682, 261] width 211 height 12
drag, startPoint x: 510, startPoint y: 20, endPoint x: 389, endPoint y: 313, distance: 316.7
click at [510, 20] on img at bounding box center [504, 29] width 19 height 29
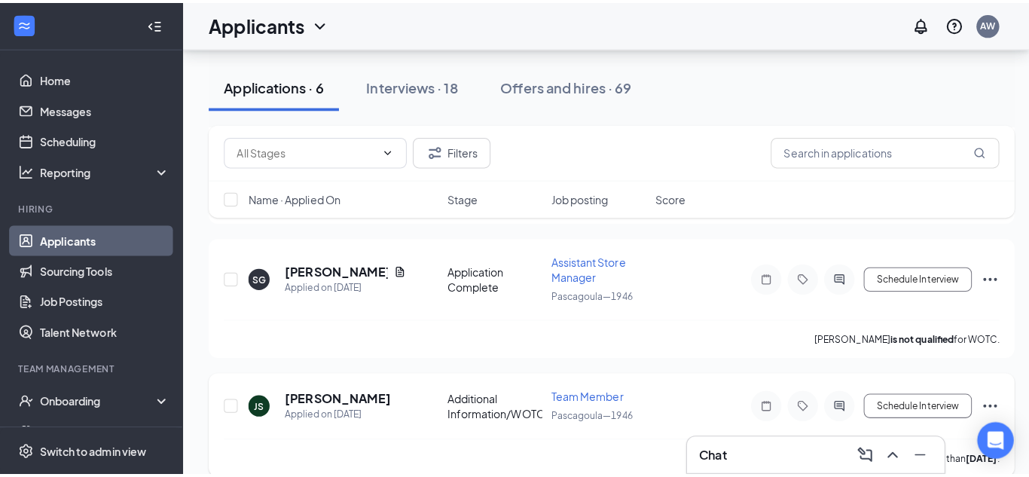
scroll to position [452, 0]
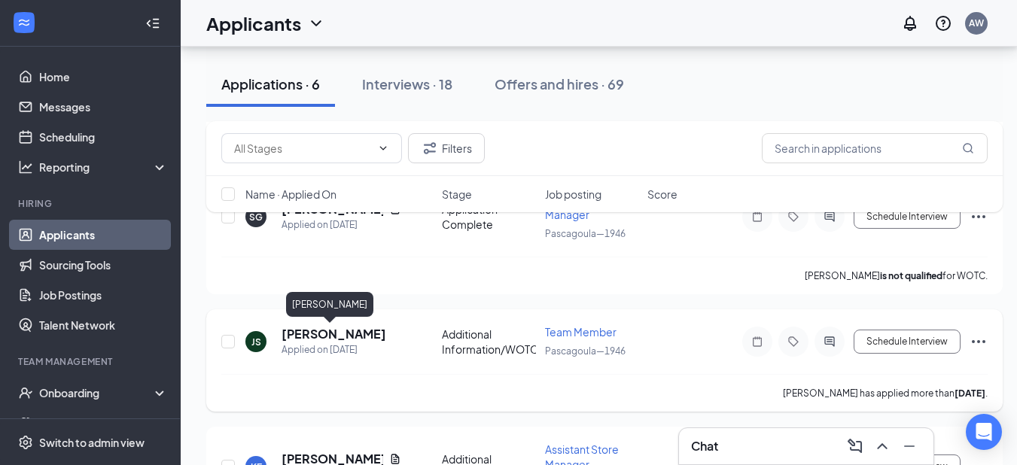
click at [343, 332] on h5 "[PERSON_NAME]" at bounding box center [334, 334] width 105 height 17
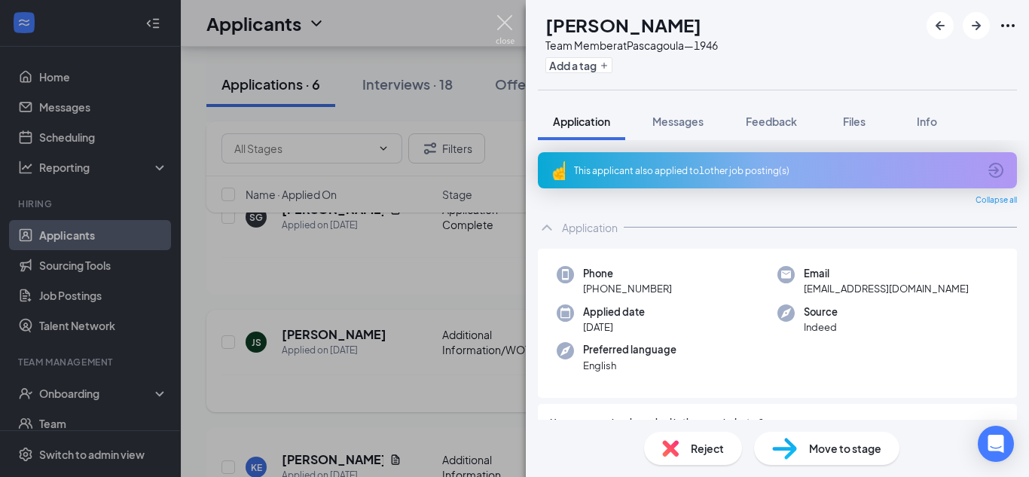
click at [511, 30] on img at bounding box center [504, 29] width 19 height 29
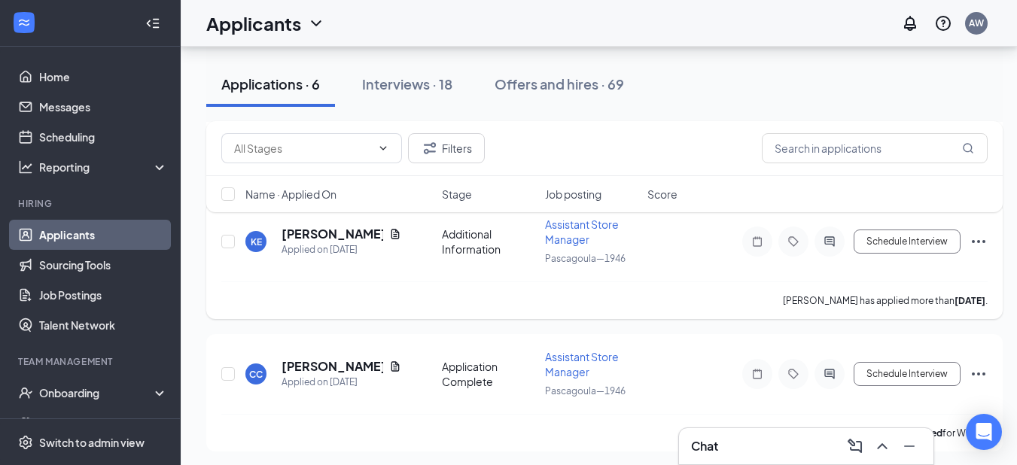
scroll to position [678, 0]
click at [292, 236] on h5 "[PERSON_NAME]" at bounding box center [333, 233] width 102 height 17
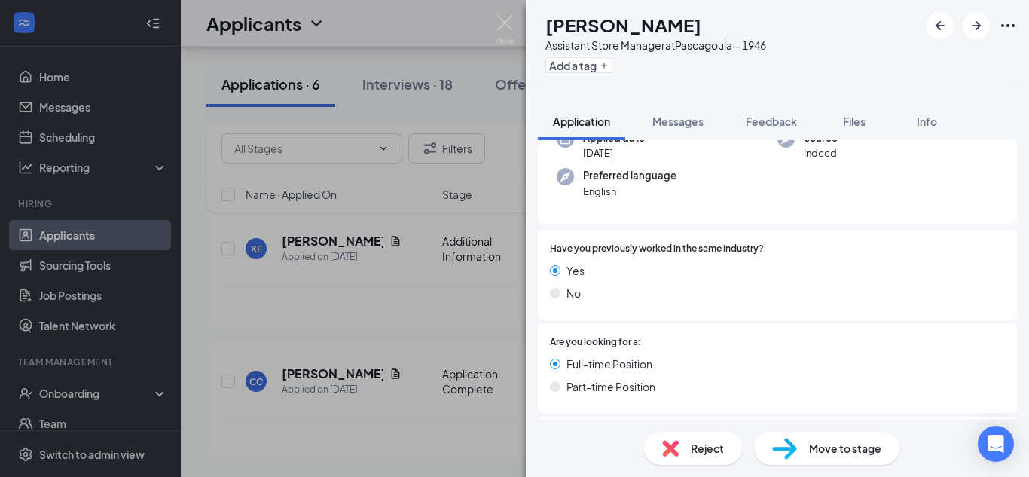
scroll to position [214, 0]
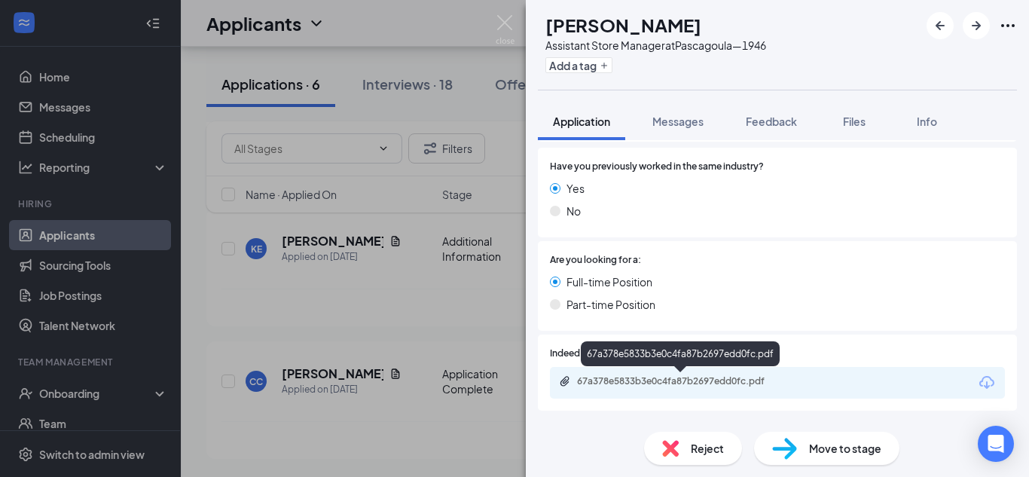
click at [728, 383] on div "67a378e5833b3e0c4fa87b2697edd0fc.pdf" at bounding box center [682, 381] width 211 height 12
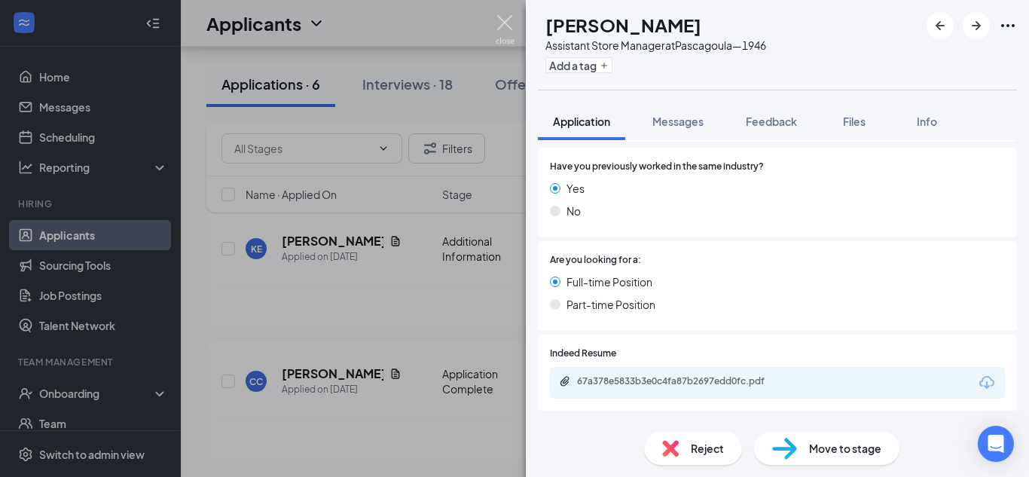
click at [508, 21] on img at bounding box center [504, 29] width 19 height 29
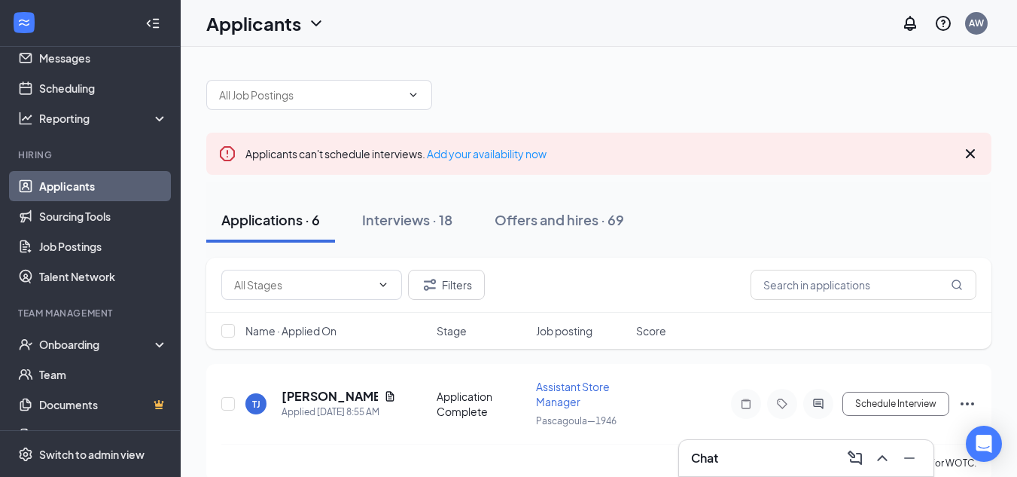
scroll to position [75, 0]
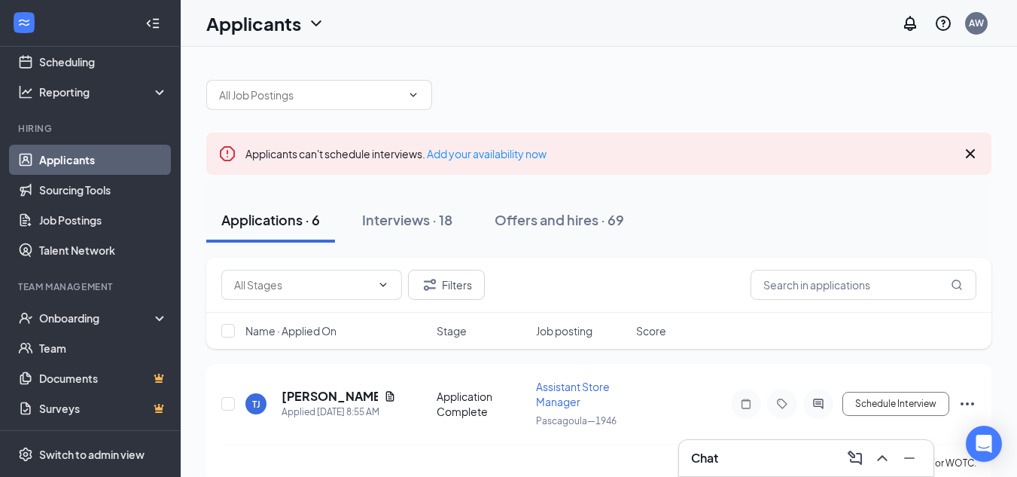
drag, startPoint x: 453, startPoint y: 224, endPoint x: 639, endPoint y: 166, distance: 195.3
click at [453, 224] on div "Interviews · 18" at bounding box center [407, 219] width 90 height 19
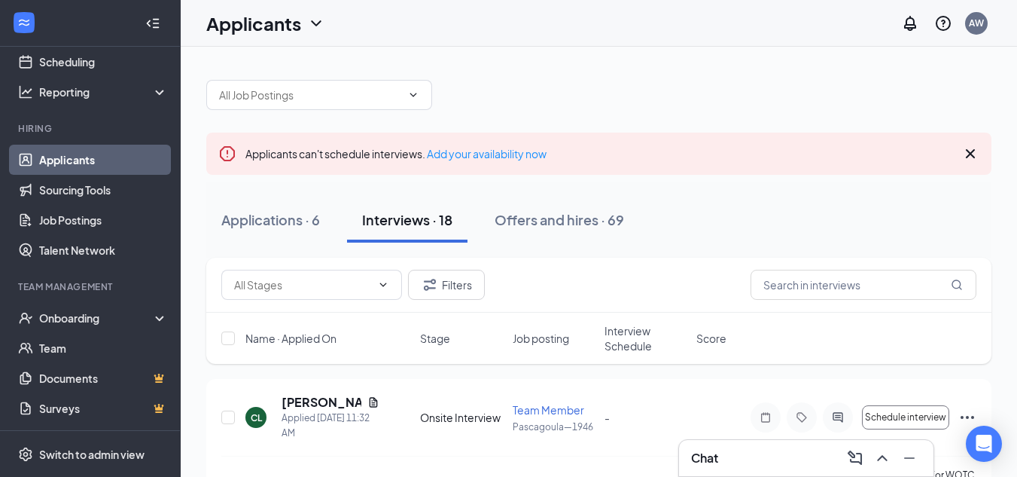
click at [983, 157] on div "Applicants can't schedule interviews. Add your availability now" at bounding box center [598, 154] width 785 height 42
click at [974, 156] on icon "Cross" at bounding box center [971, 154] width 18 height 18
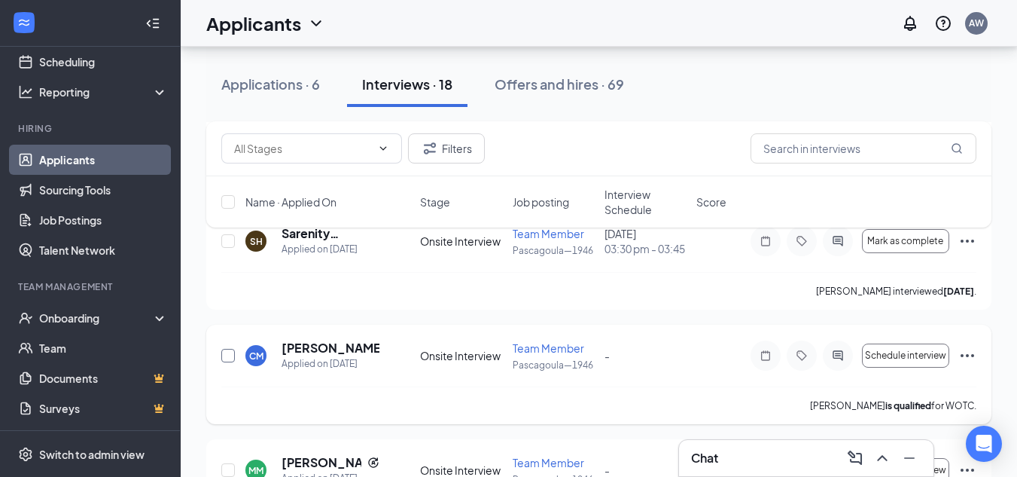
scroll to position [1807, 0]
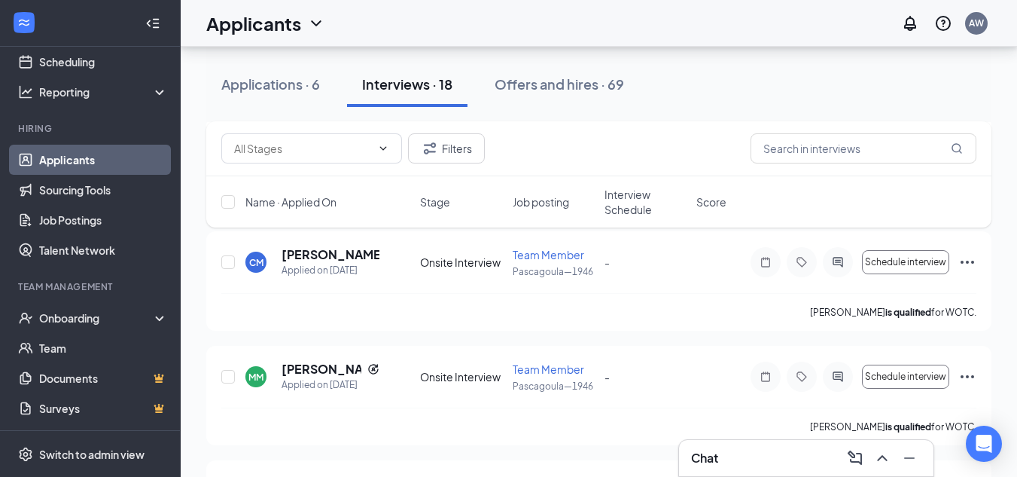
click at [755, 470] on div "Chat" at bounding box center [806, 458] width 255 height 36
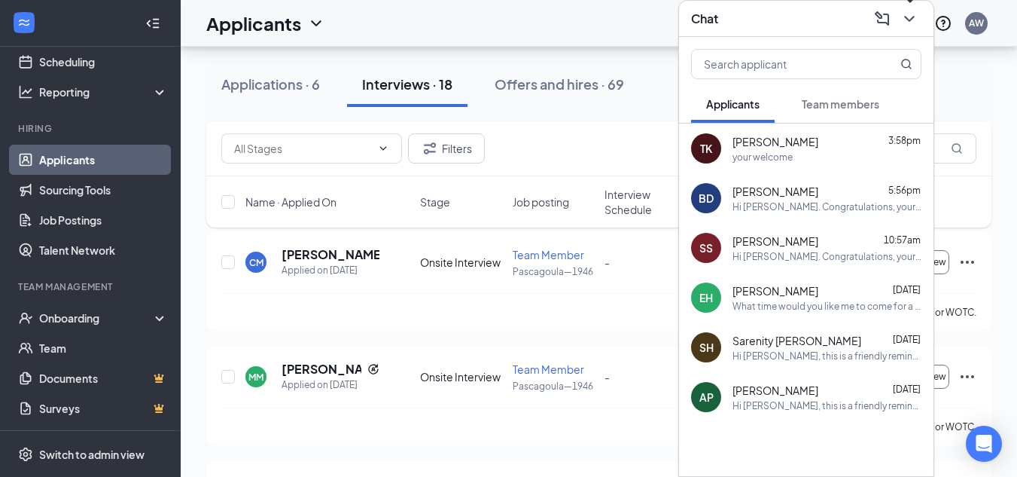
click at [913, 18] on icon "ChevronDown" at bounding box center [910, 19] width 18 height 18
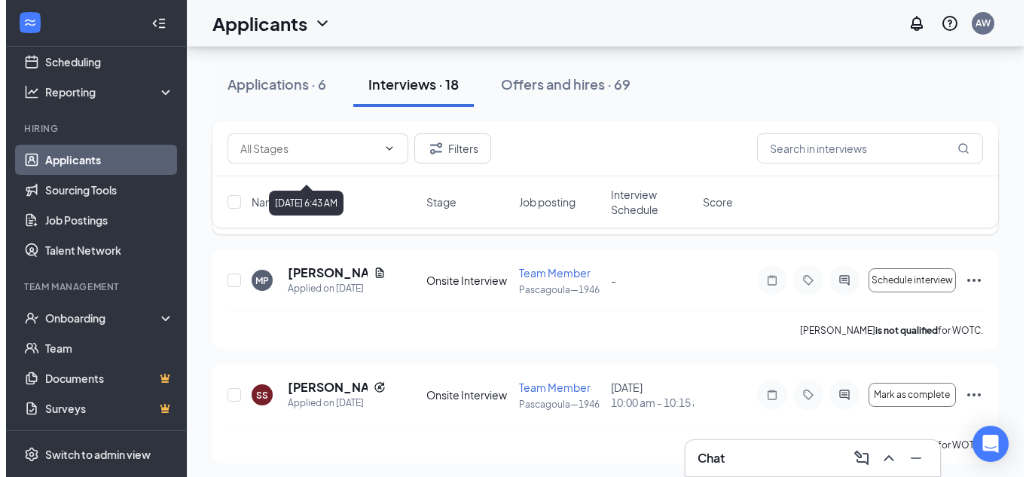
scroll to position [377, 0]
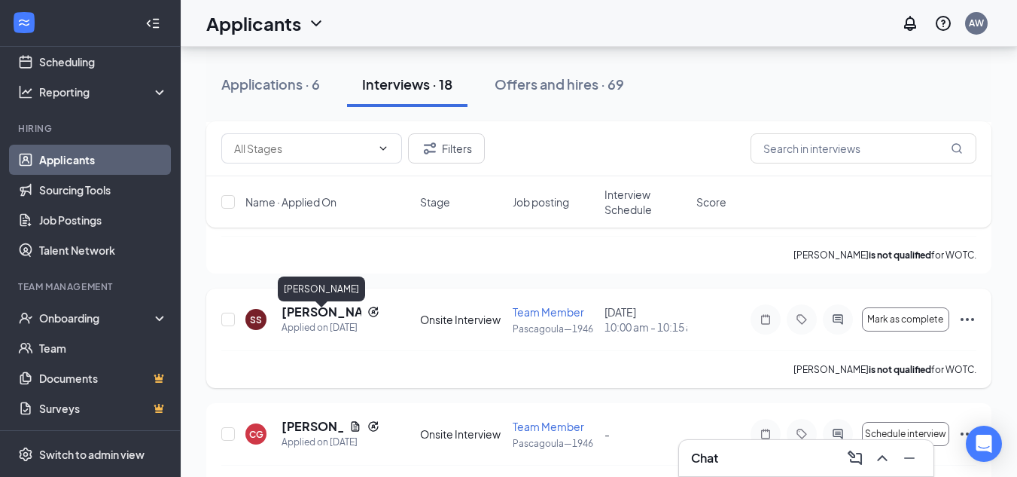
click at [319, 319] on h5 "[PERSON_NAME]" at bounding box center [322, 311] width 80 height 17
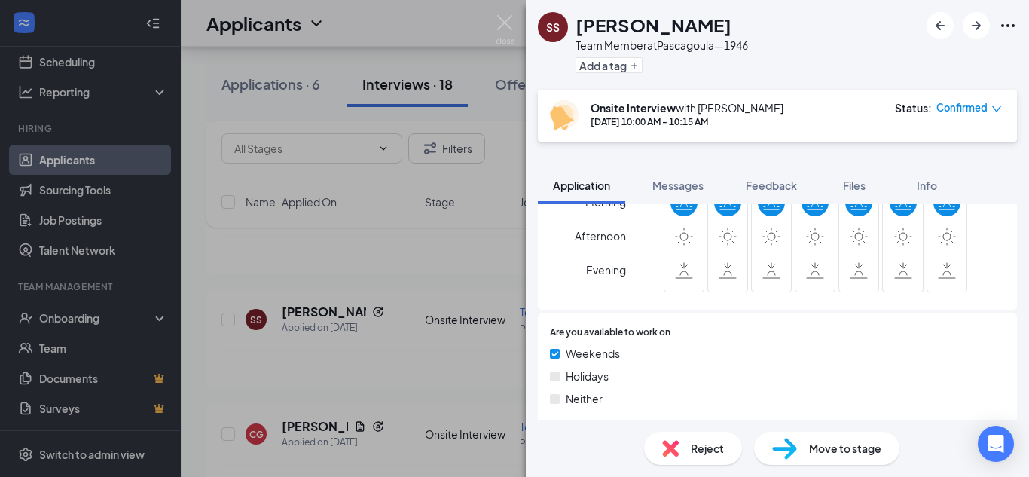
scroll to position [863, 0]
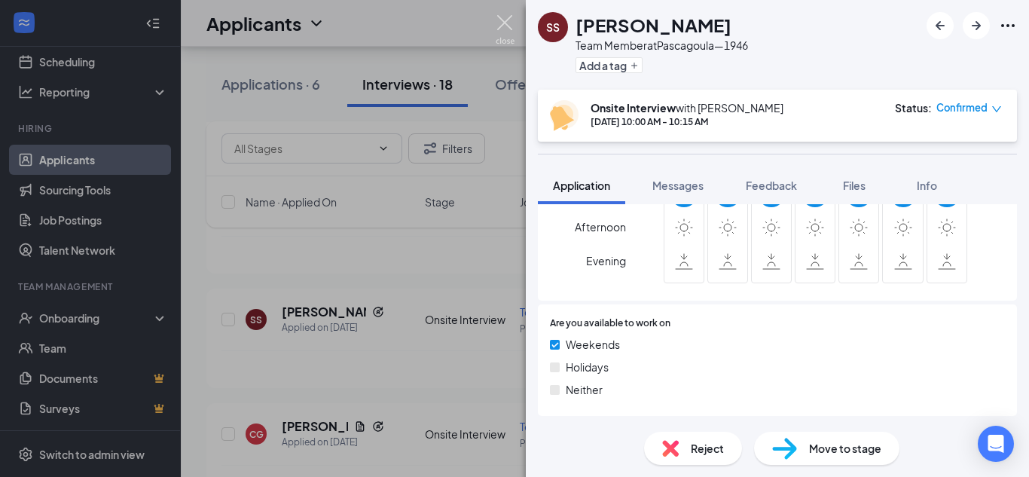
click at [501, 23] on img at bounding box center [504, 29] width 19 height 29
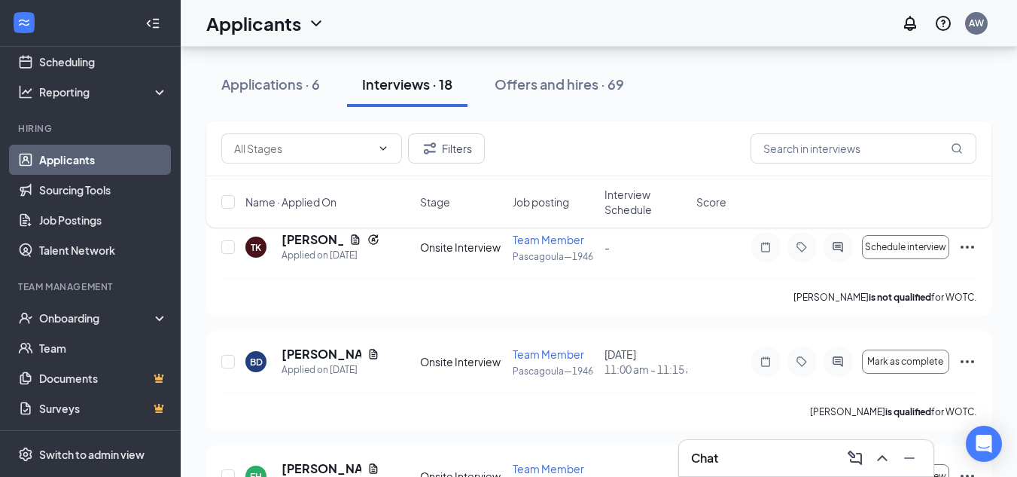
scroll to position [753, 0]
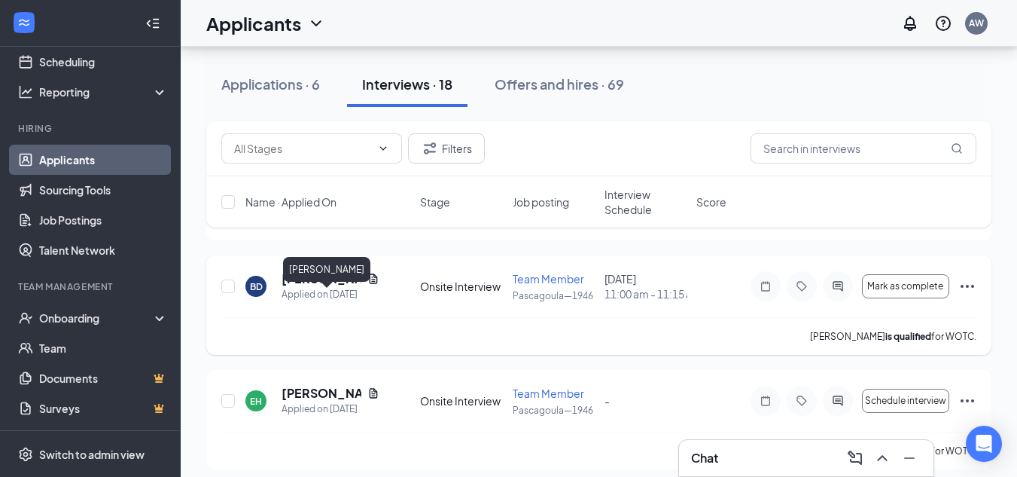
click at [312, 287] on h5 "[PERSON_NAME]" at bounding box center [322, 278] width 80 height 17
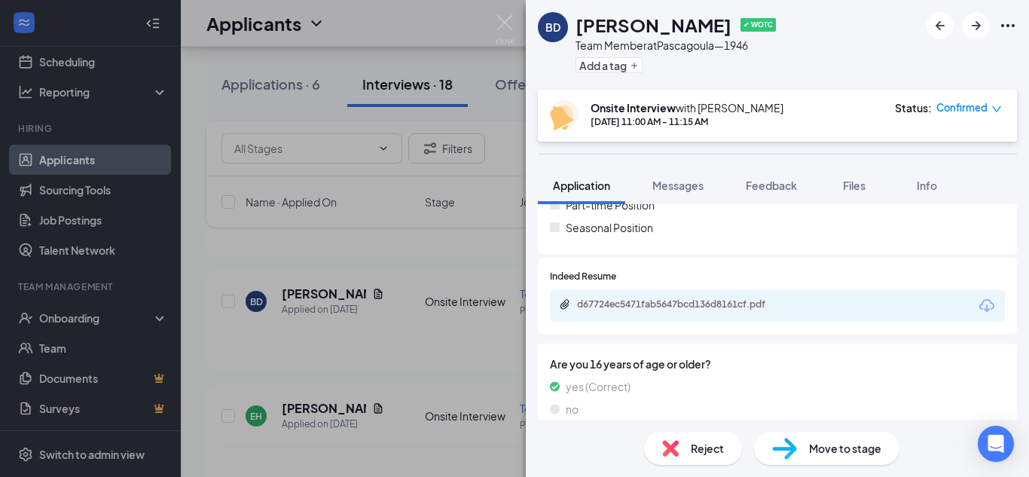
scroll to position [377, 0]
click at [718, 302] on div "d67724ec5471fab5647bcd136d8161cf.pdf" at bounding box center [682, 305] width 211 height 12
click at [507, 22] on img at bounding box center [504, 29] width 19 height 29
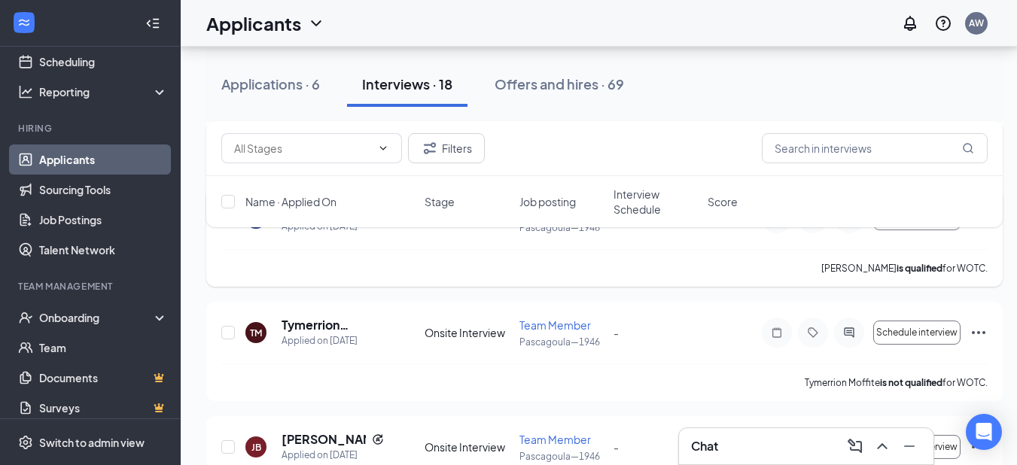
scroll to position [1190, 0]
